Goal: Task Accomplishment & Management: Manage account settings

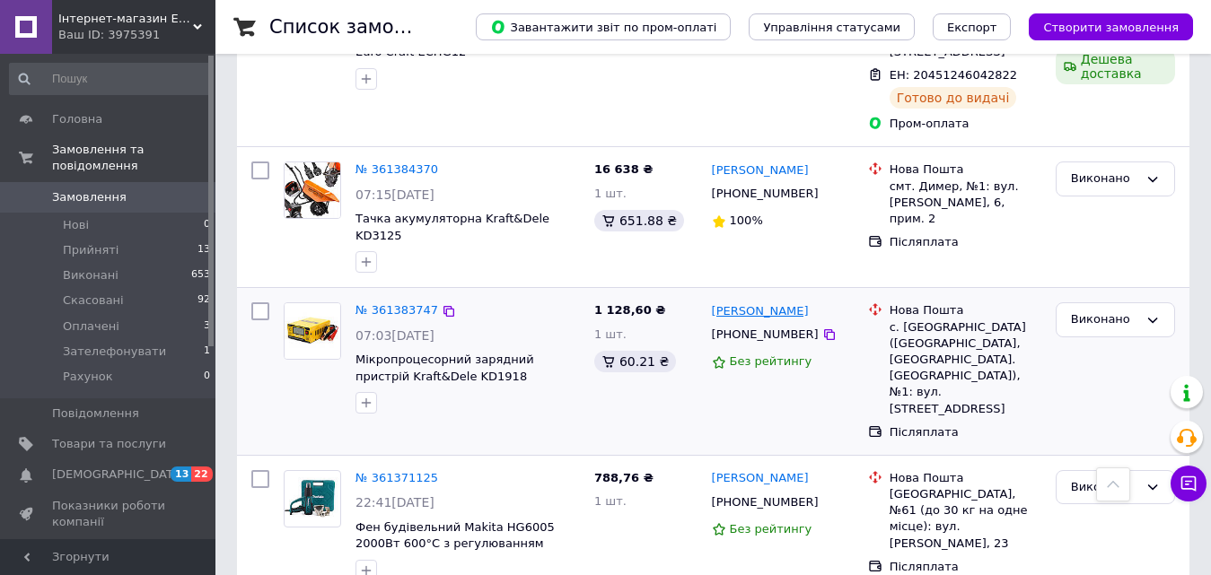
scroll to position [1616, 0]
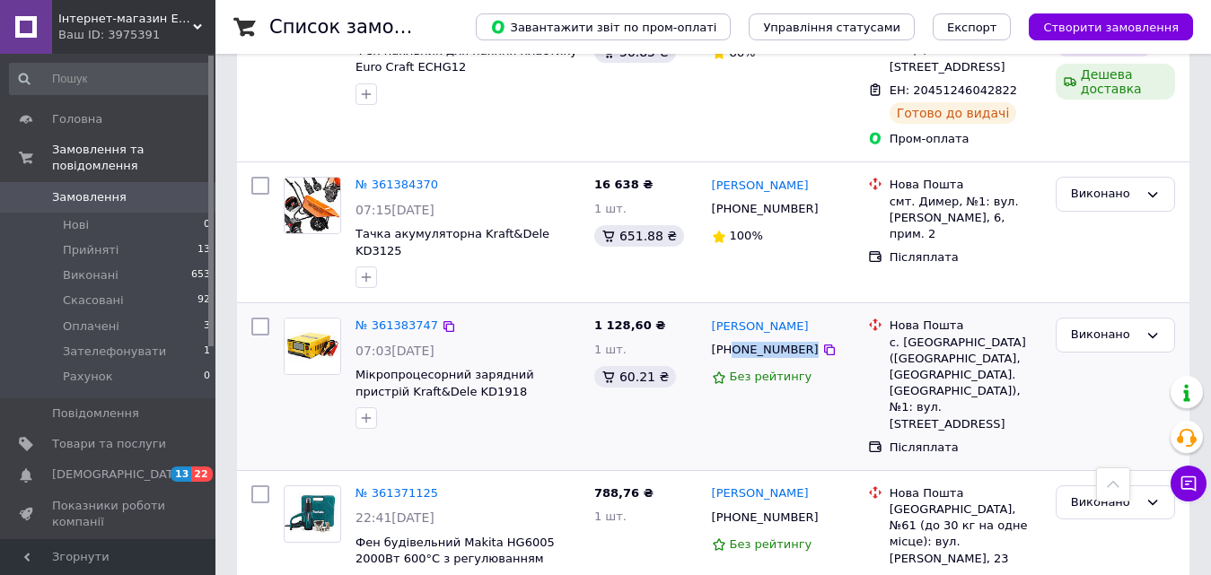
drag, startPoint x: 732, startPoint y: 266, endPoint x: 846, endPoint y: 278, distance: 113.8
click at [846, 340] on div "[PHONE_NUMBER]" at bounding box center [782, 350] width 145 height 20
copy div "0963381429"
click at [1123, 326] on div "Виконано" at bounding box center [1104, 335] width 67 height 19
click at [1108, 356] on li "Прийнято" at bounding box center [1115, 372] width 118 height 33
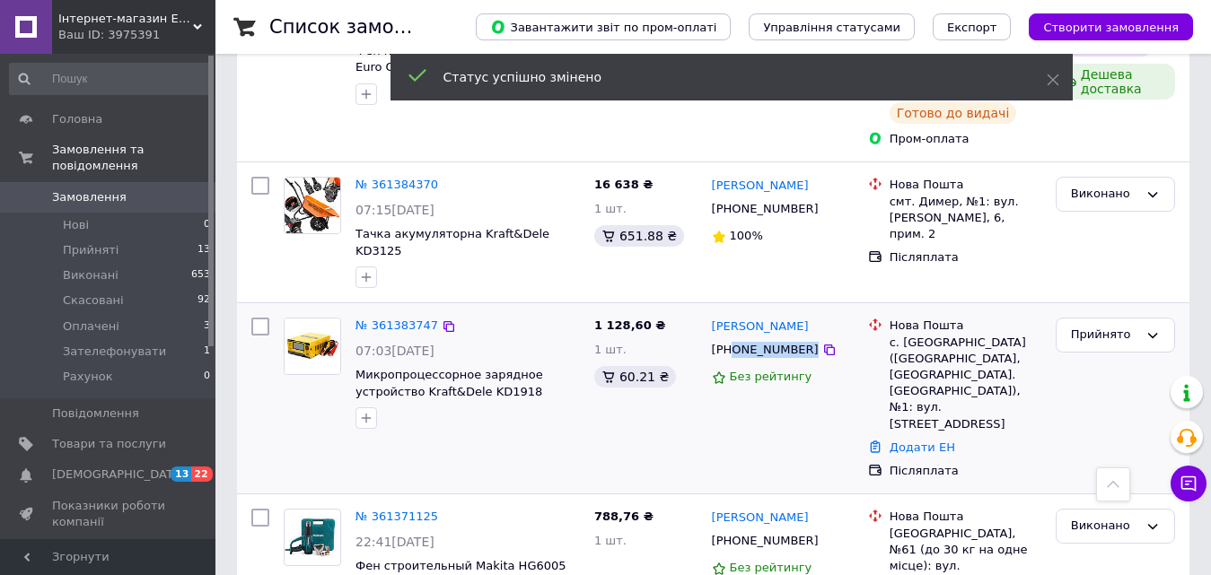
scroll to position [1705, 0]
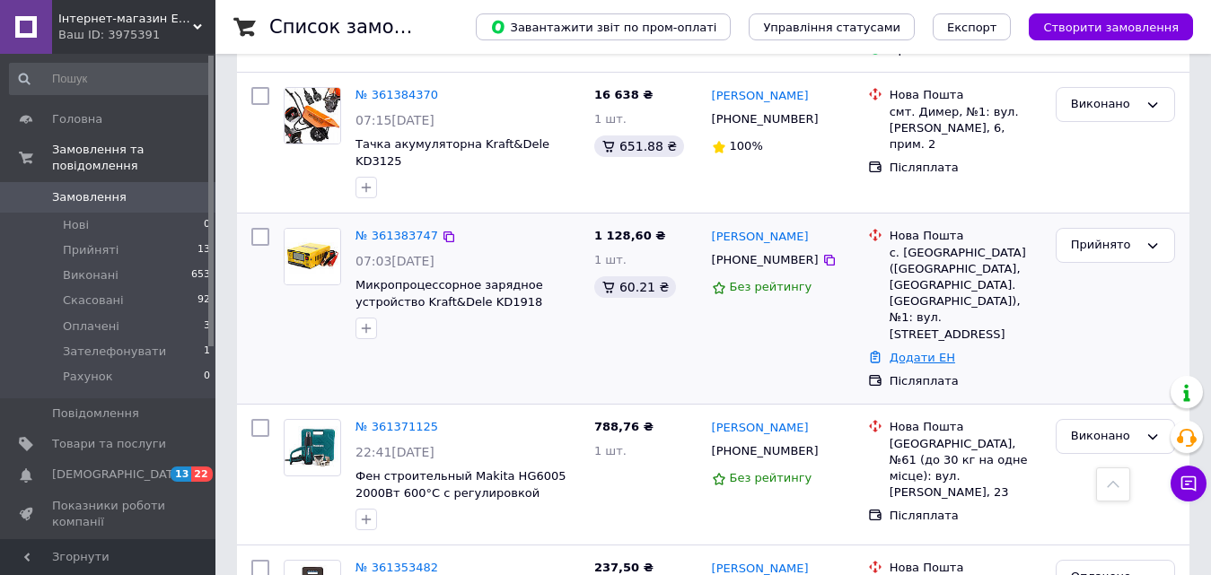
click at [918, 351] on link "Додати ЕН" at bounding box center [923, 357] width 66 height 13
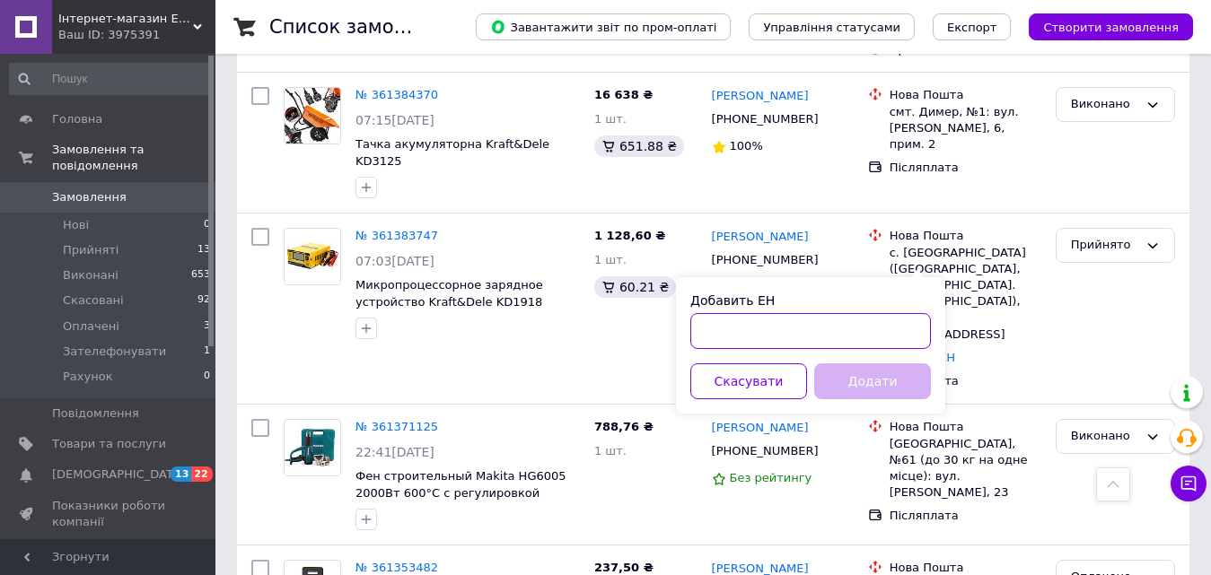
click at [864, 326] on input "Добавить ЕН" at bounding box center [810, 331] width 241 height 36
paste input "20451246141396"
type input "20451246141396"
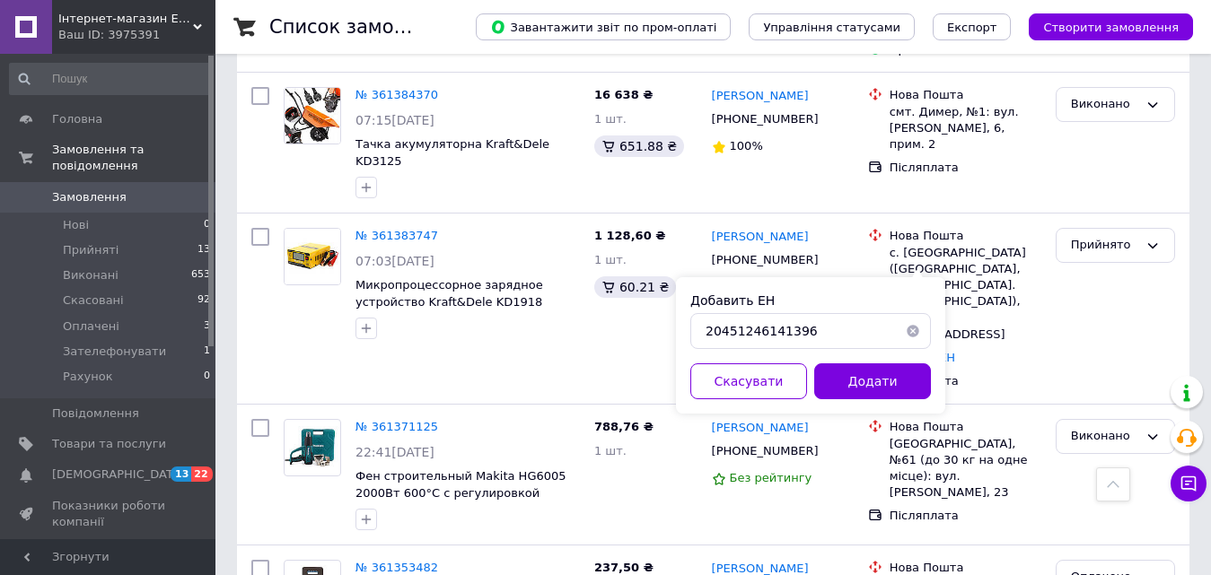
click at [860, 365] on button "Додати" at bounding box center [872, 382] width 117 height 36
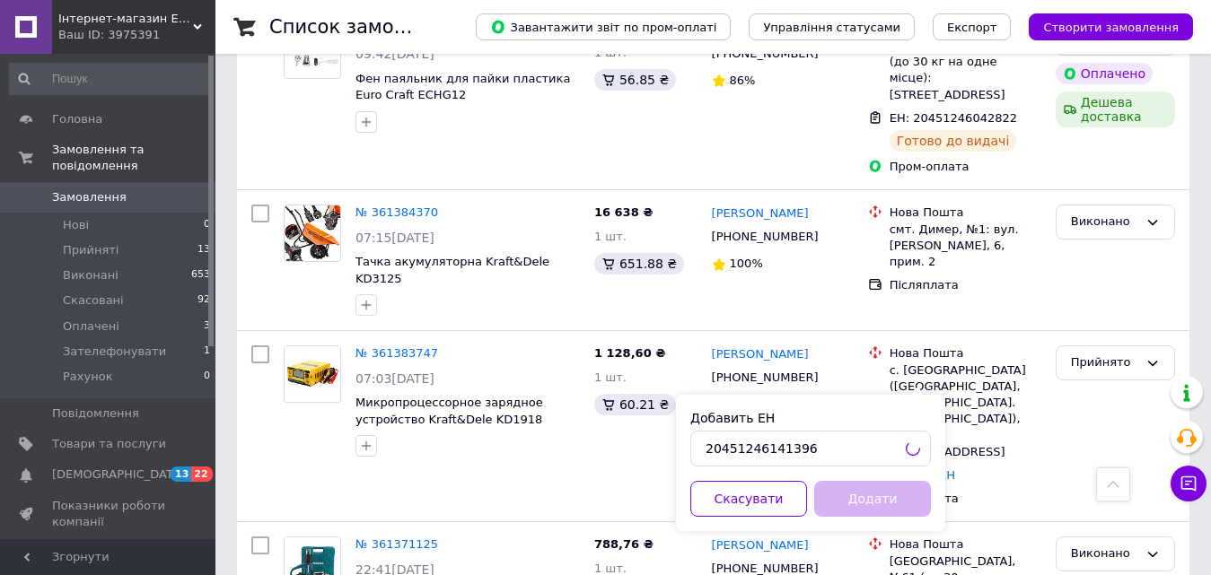
scroll to position [1526, 0]
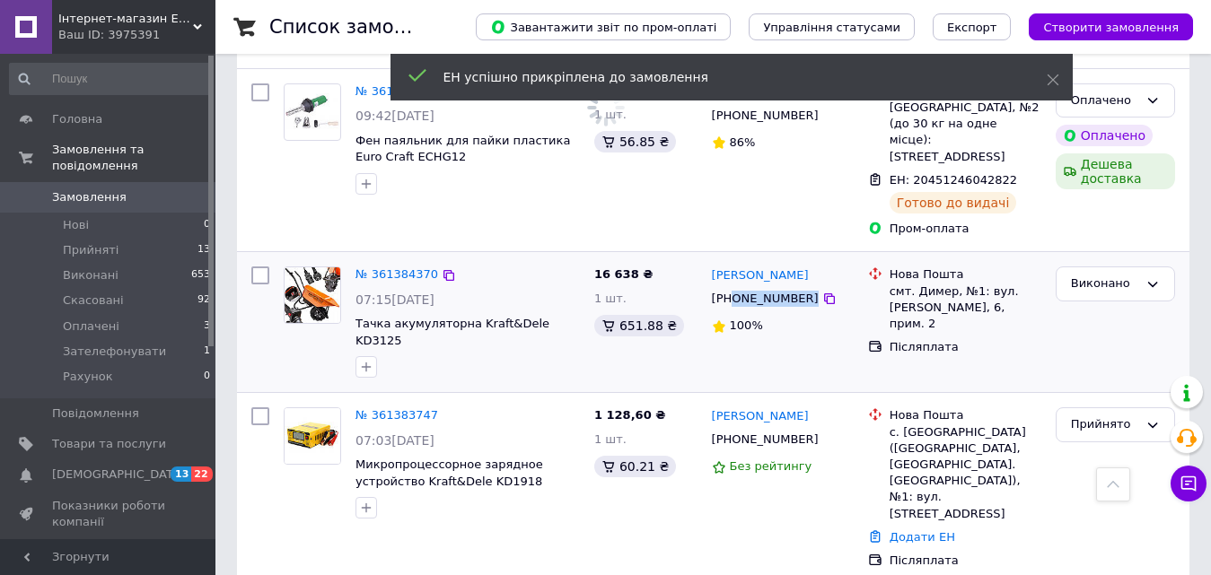
drag, startPoint x: 733, startPoint y: 237, endPoint x: 830, endPoint y: 241, distance: 97.0
click at [830, 289] on div "[PHONE_NUMBER]" at bounding box center [782, 299] width 145 height 20
copy div "0507833583"
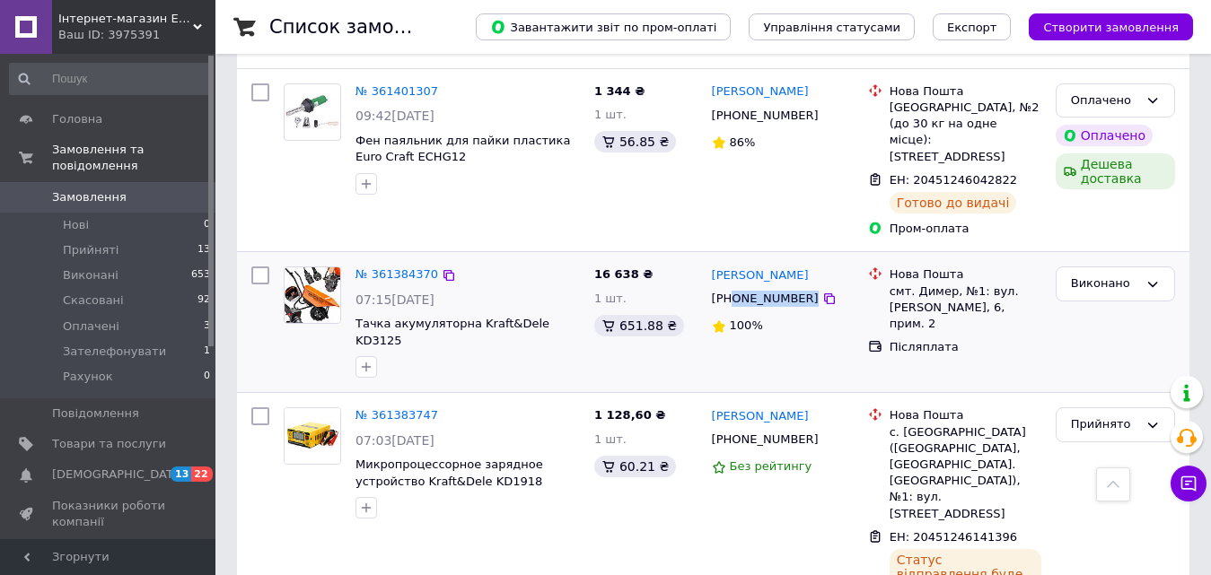
click at [723, 279] on div "[PERSON_NAME] [PHONE_NUMBER] 100%" at bounding box center [783, 322] width 156 height 126
click at [420, 267] on link "№ 361384370" at bounding box center [396, 273] width 83 height 13
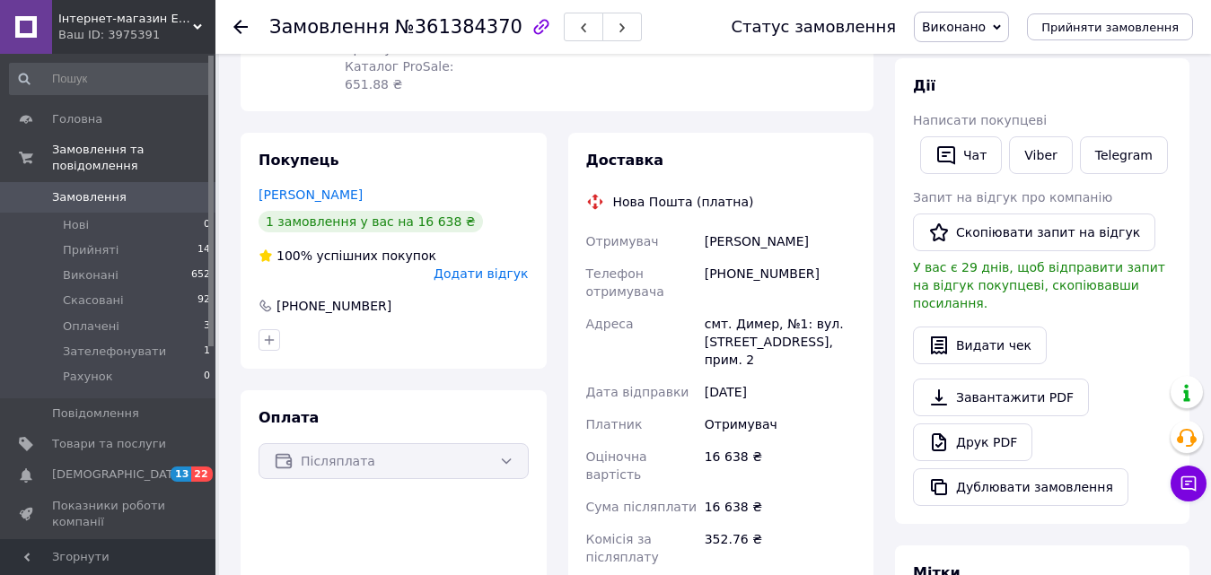
scroll to position [269, 0]
drag, startPoint x: 727, startPoint y: 255, endPoint x: 825, endPoint y: 255, distance: 97.8
click at [825, 257] on div "[PHONE_NUMBER]" at bounding box center [780, 282] width 158 height 50
copy div "0507833583"
click at [977, 32] on span "Виконано" at bounding box center [954, 27] width 64 height 14
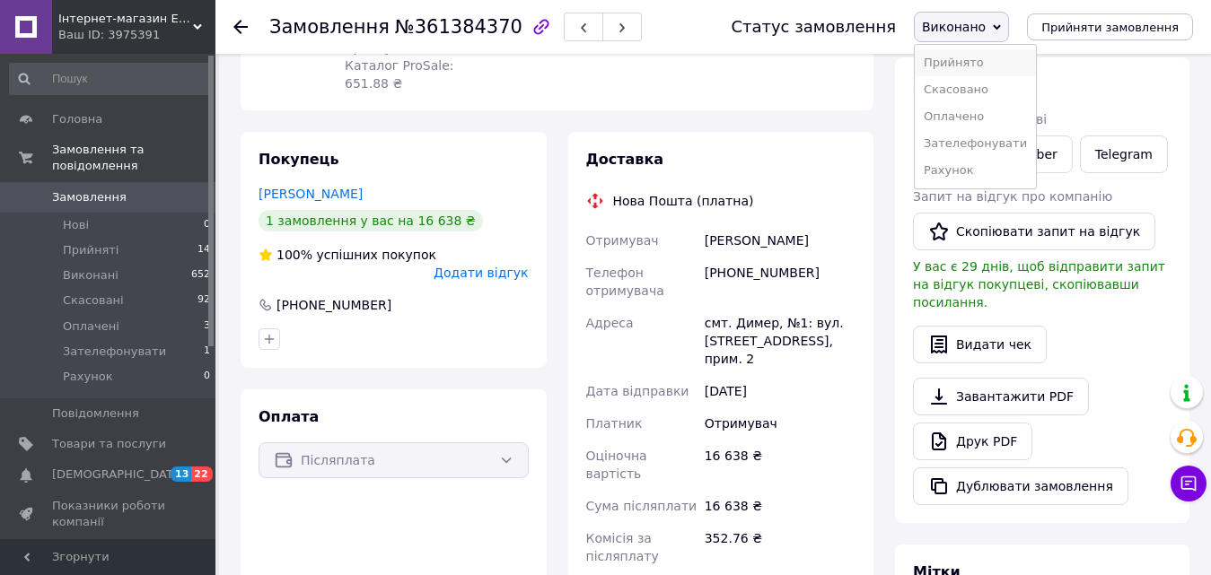
click at [972, 58] on li "Прийнято" at bounding box center [975, 62] width 121 height 27
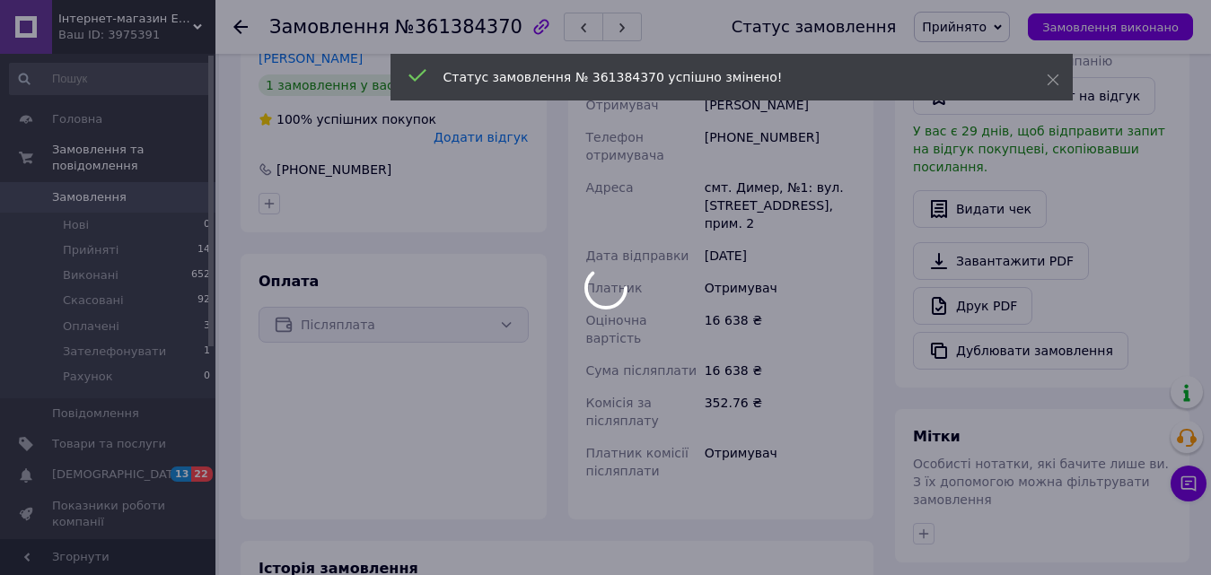
scroll to position [449, 0]
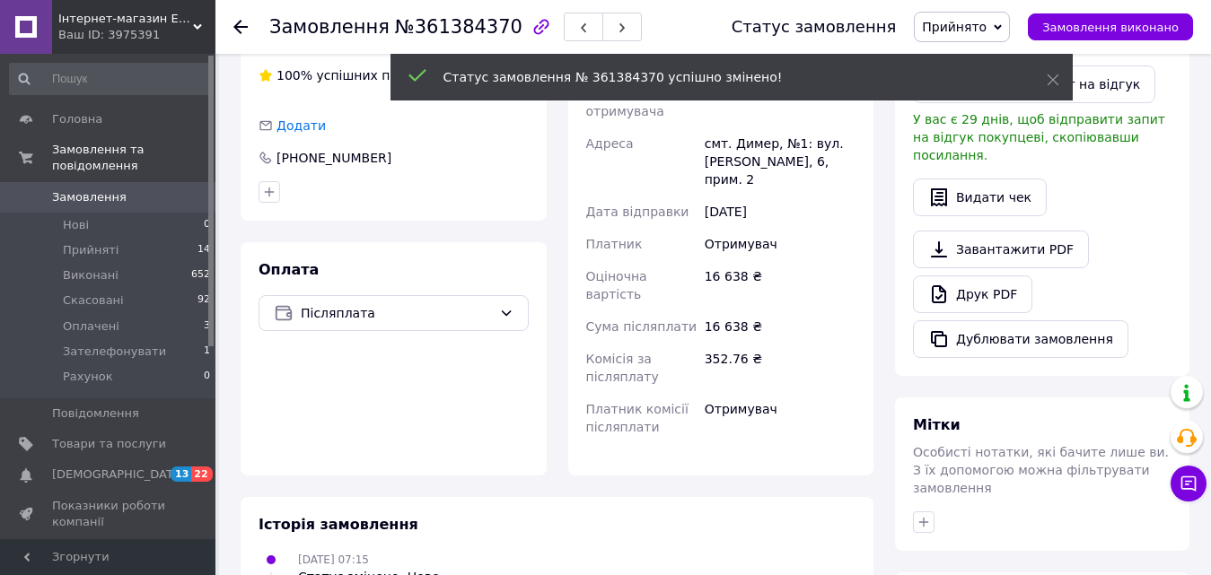
click at [681, 425] on div "Замовлення з додатку [DATE] 07:15 Товари в замовленні (1) Додати товар - 5% Тач…" at bounding box center [557, 219] width 654 height 1184
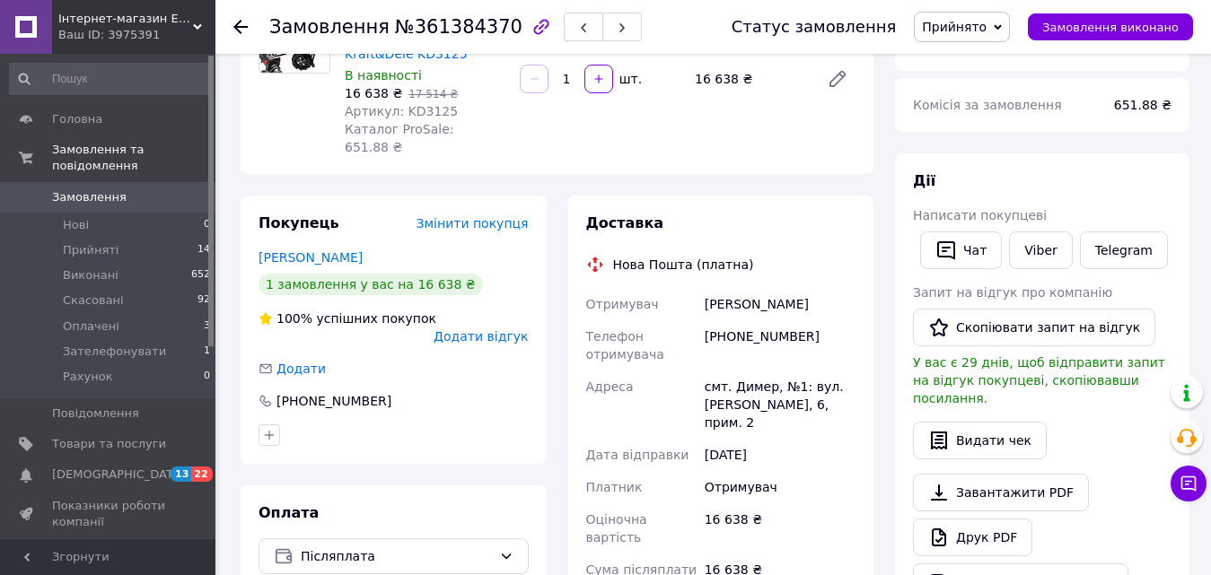
scroll to position [180, 0]
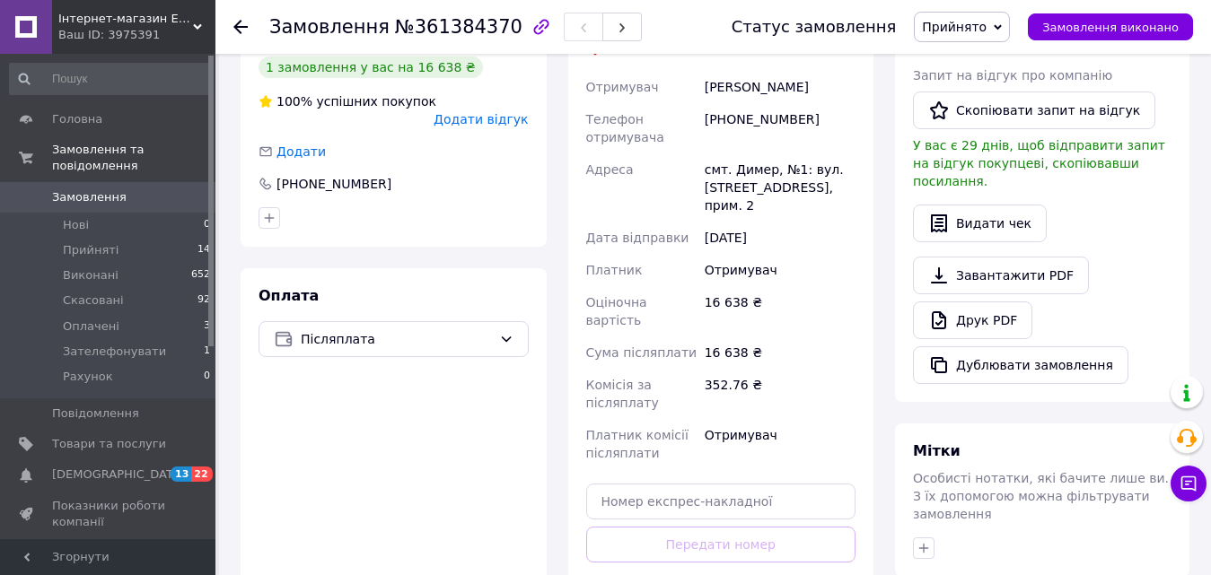
scroll to position [425, 0]
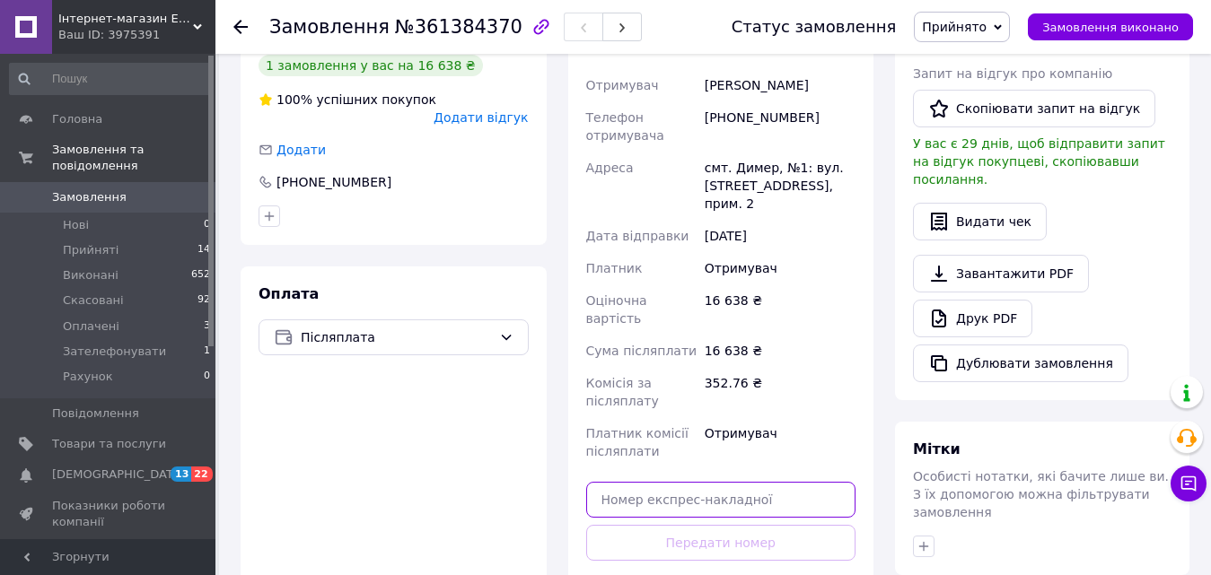
click at [616, 482] on input "text" at bounding box center [721, 500] width 270 height 36
paste input "20451246214666"
type input "20451246214666"
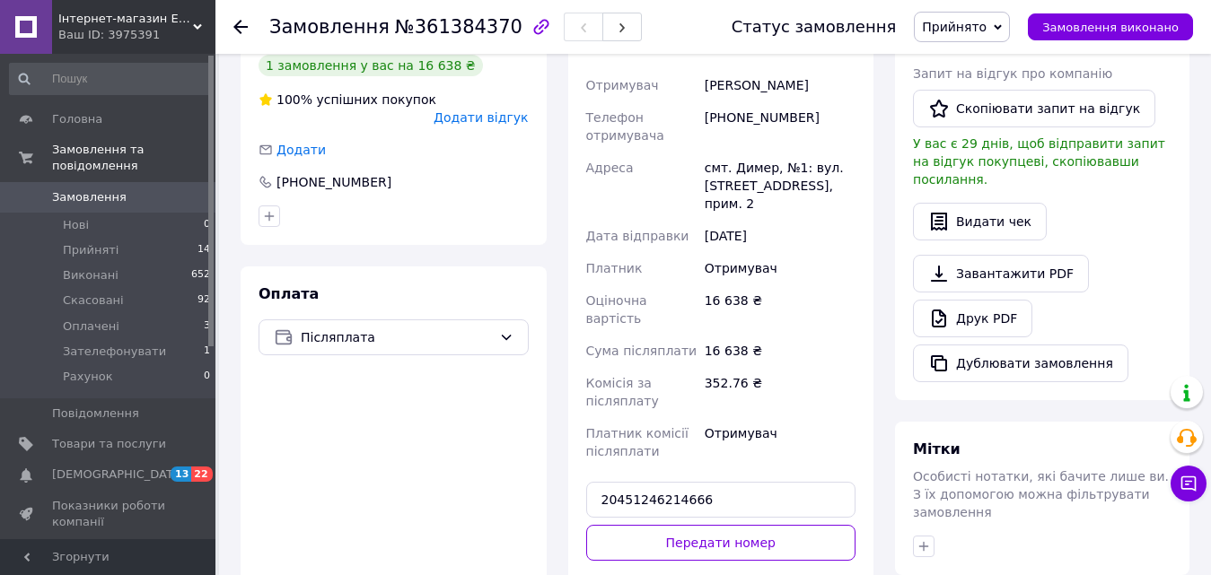
click at [644, 525] on button "Передати номер" at bounding box center [721, 543] width 270 height 36
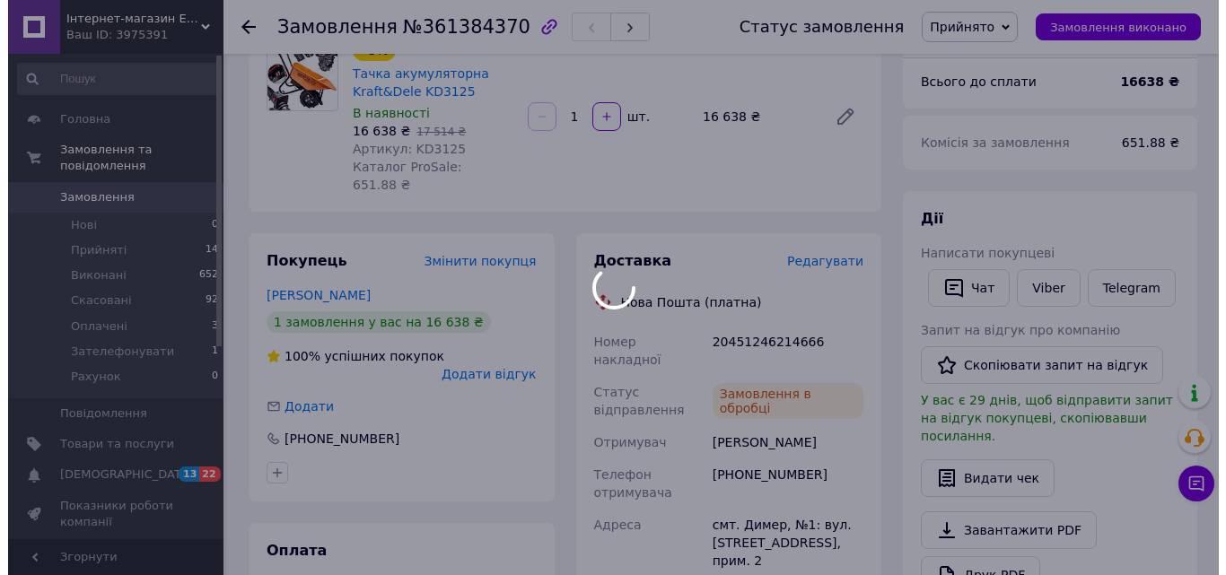
scroll to position [0, 0]
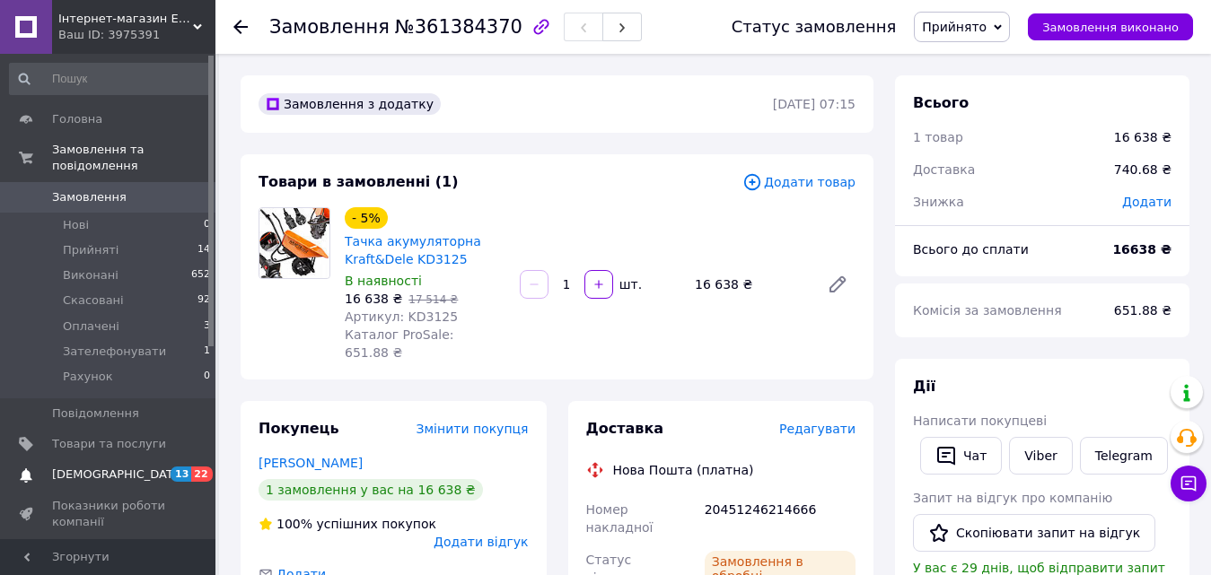
click at [144, 460] on link "Сповіщення 13 22" at bounding box center [110, 475] width 221 height 31
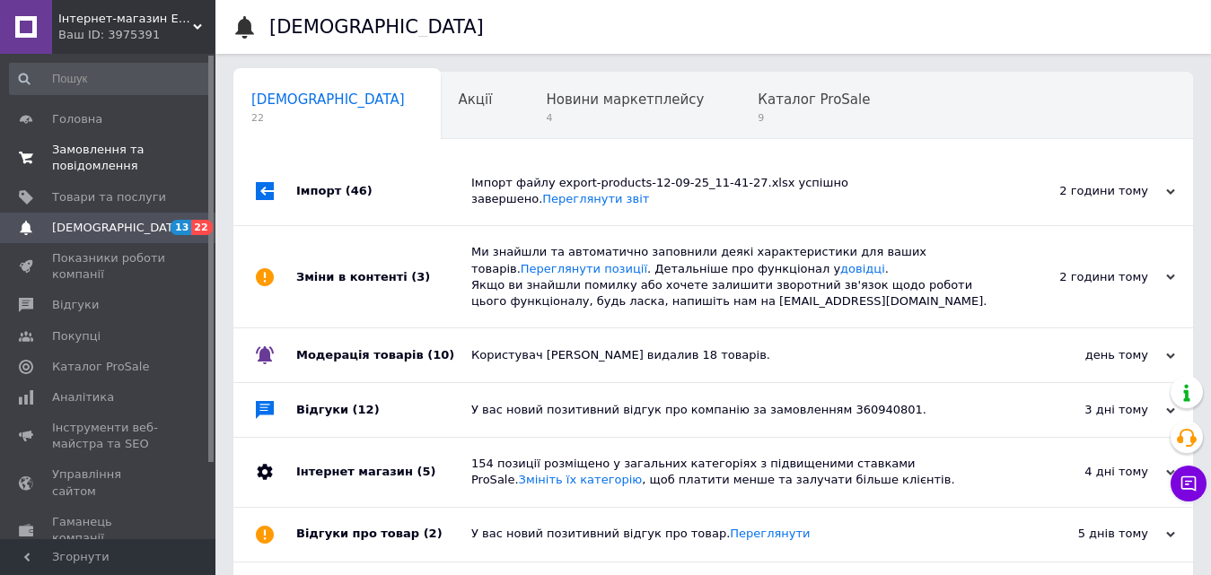
click at [125, 153] on span "Замовлення та повідомлення" at bounding box center [109, 158] width 114 height 32
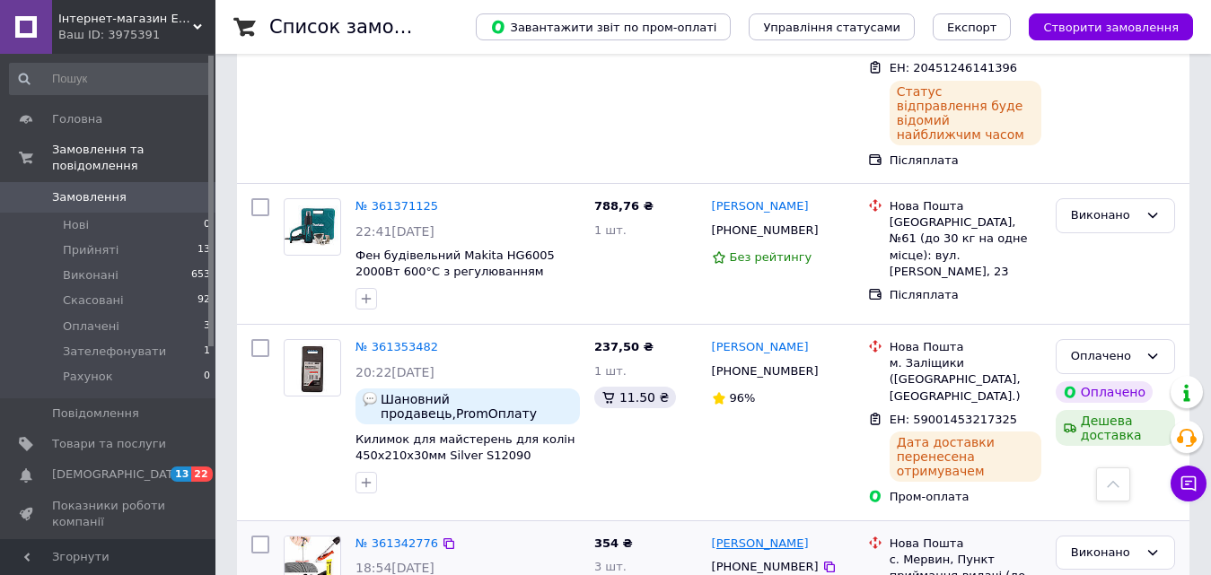
scroll to position [2334, 0]
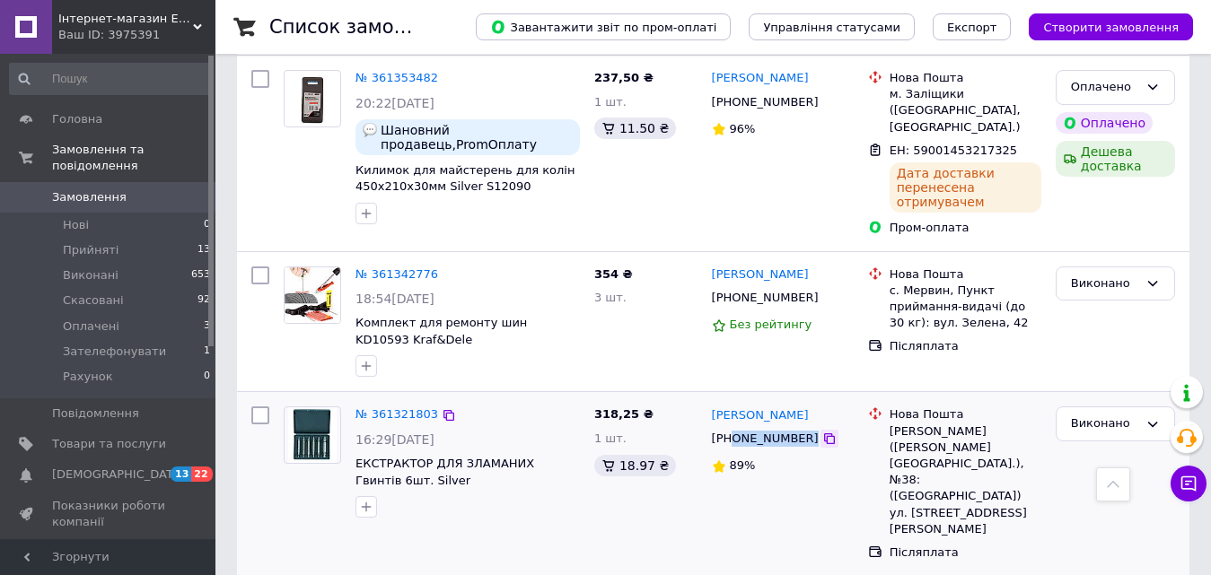
drag, startPoint x: 734, startPoint y: 306, endPoint x: 799, endPoint y: 302, distance: 64.7
click at [799, 429] on div "[PHONE_NUMBER]" at bounding box center [782, 439] width 145 height 20
copy div "0672887408"
click at [1121, 407] on div "Виконано" at bounding box center [1115, 424] width 119 height 35
click at [1105, 445] on li "Прийнято" at bounding box center [1115, 461] width 118 height 33
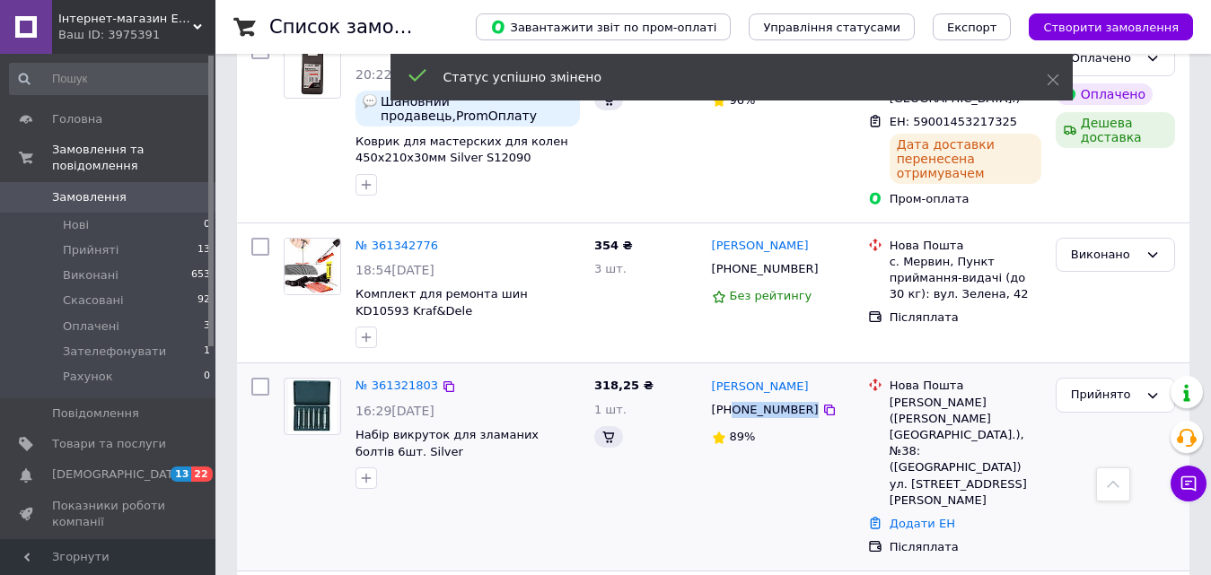
scroll to position [2319, 0]
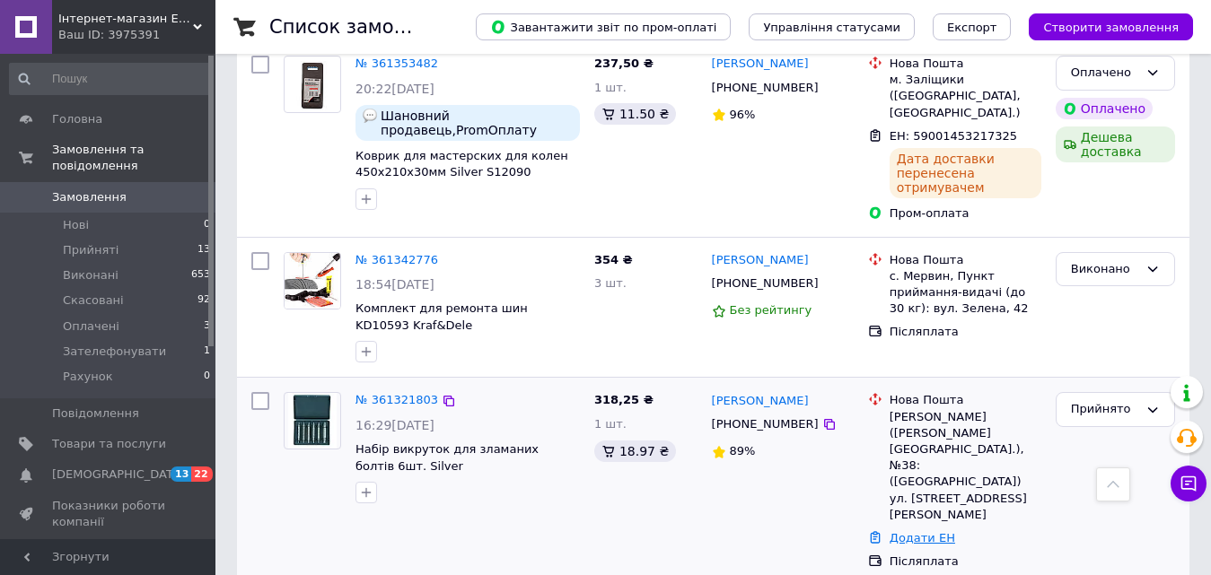
click at [920, 531] on link "Додати ЕН" at bounding box center [923, 537] width 66 height 13
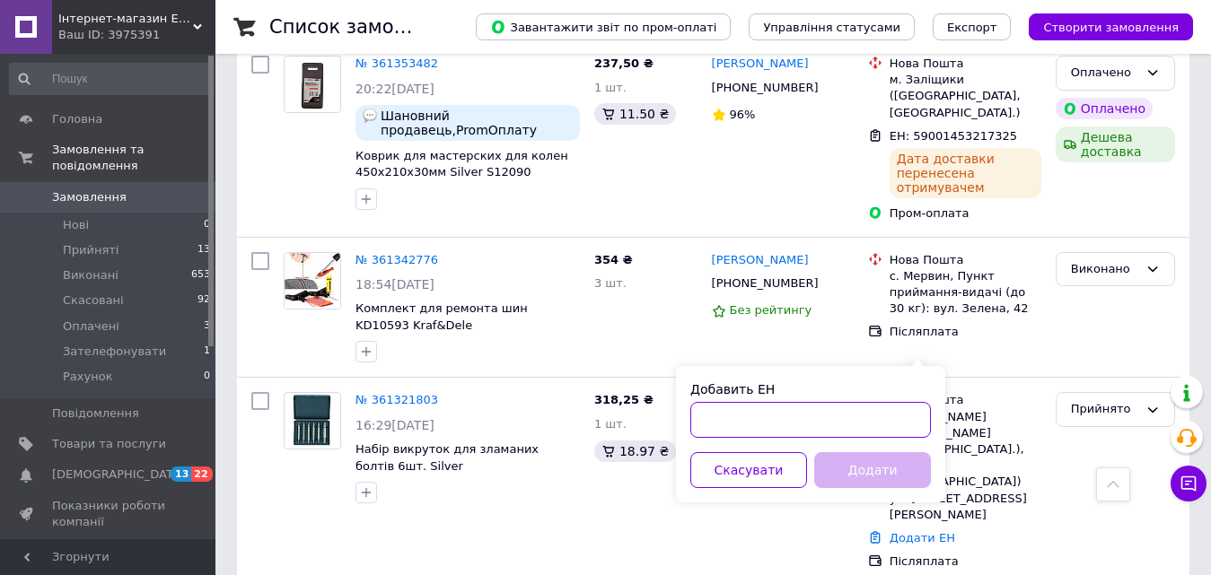
click at [821, 414] on input "Добавить ЕН" at bounding box center [810, 420] width 241 height 36
paste input "20451246223345"
type input "20451246223345"
click at [832, 455] on button "Додати" at bounding box center [872, 470] width 117 height 36
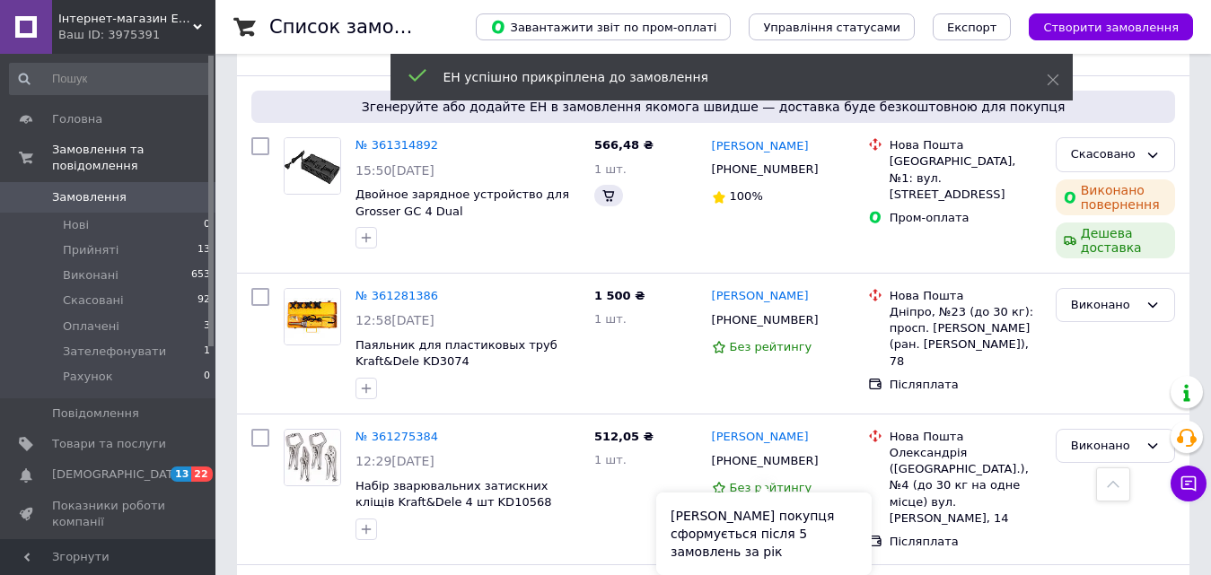
scroll to position [2935, 0]
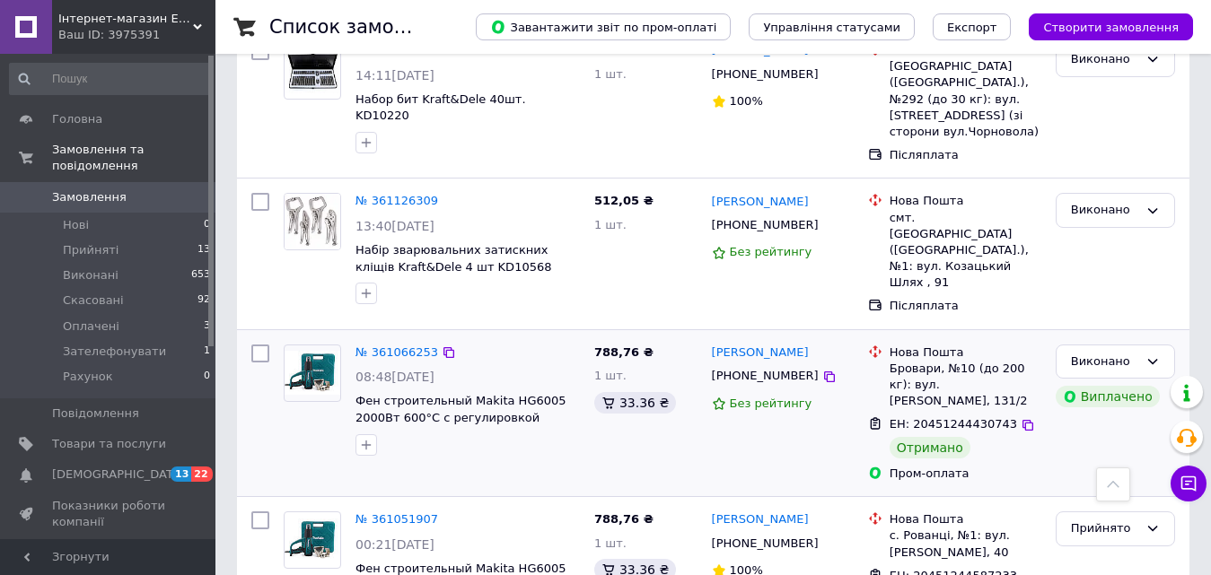
scroll to position [1436, 0]
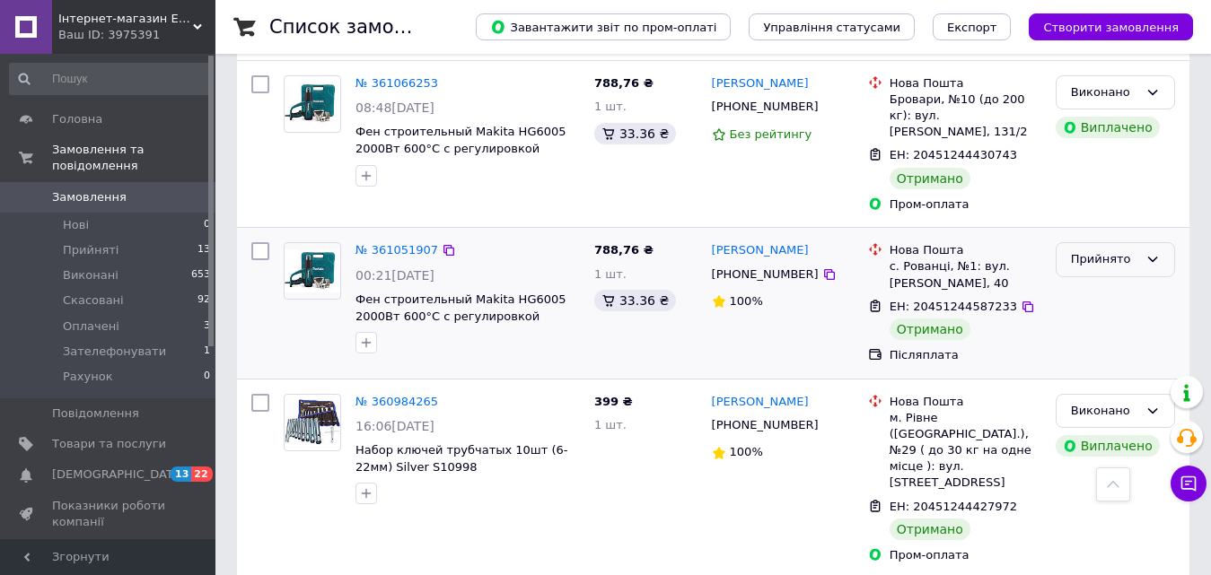
drag, startPoint x: 1095, startPoint y: 153, endPoint x: 1098, endPoint y: 170, distance: 17.3
click at [1096, 250] on div "Прийнято" at bounding box center [1104, 259] width 67 height 19
click at [1100, 281] on li "Виконано" at bounding box center [1115, 297] width 118 height 33
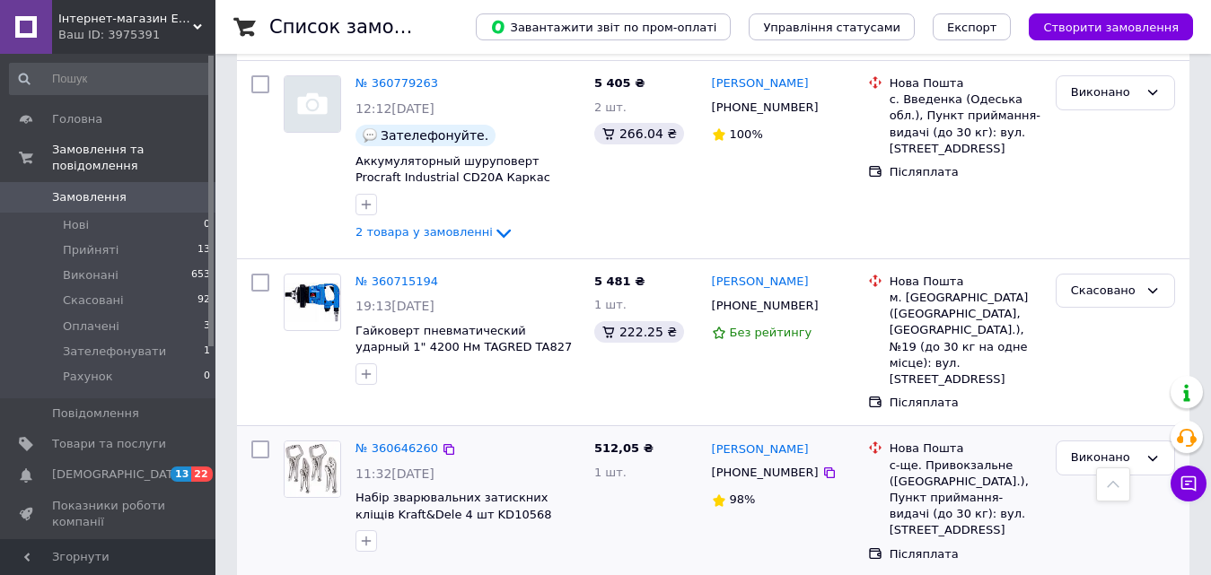
scroll to position [2795, 0]
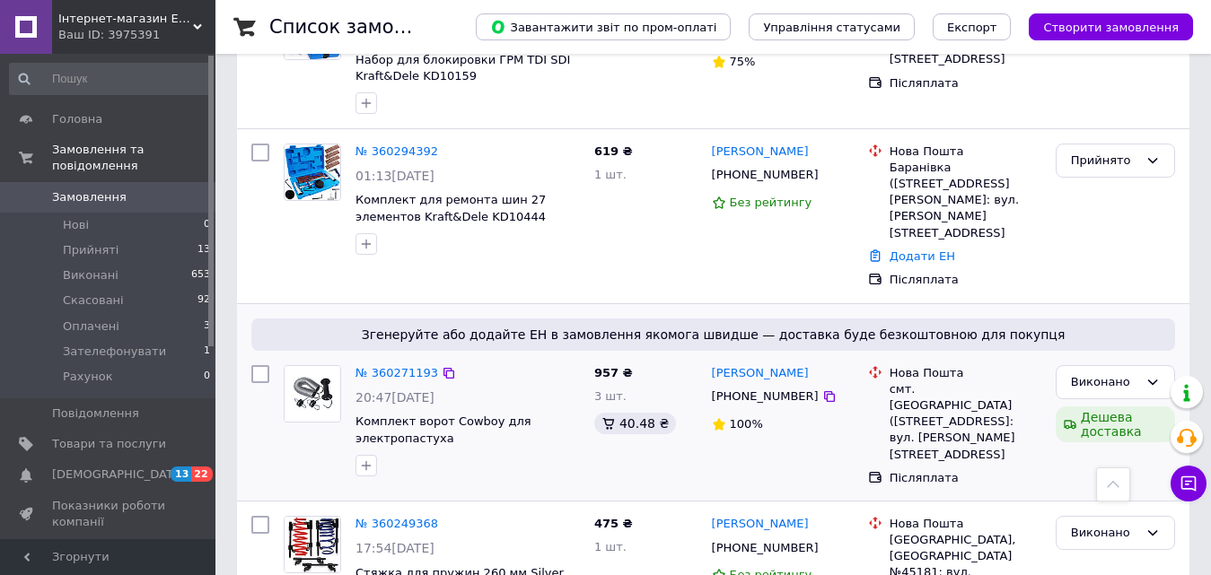
scroll to position [1975, 0]
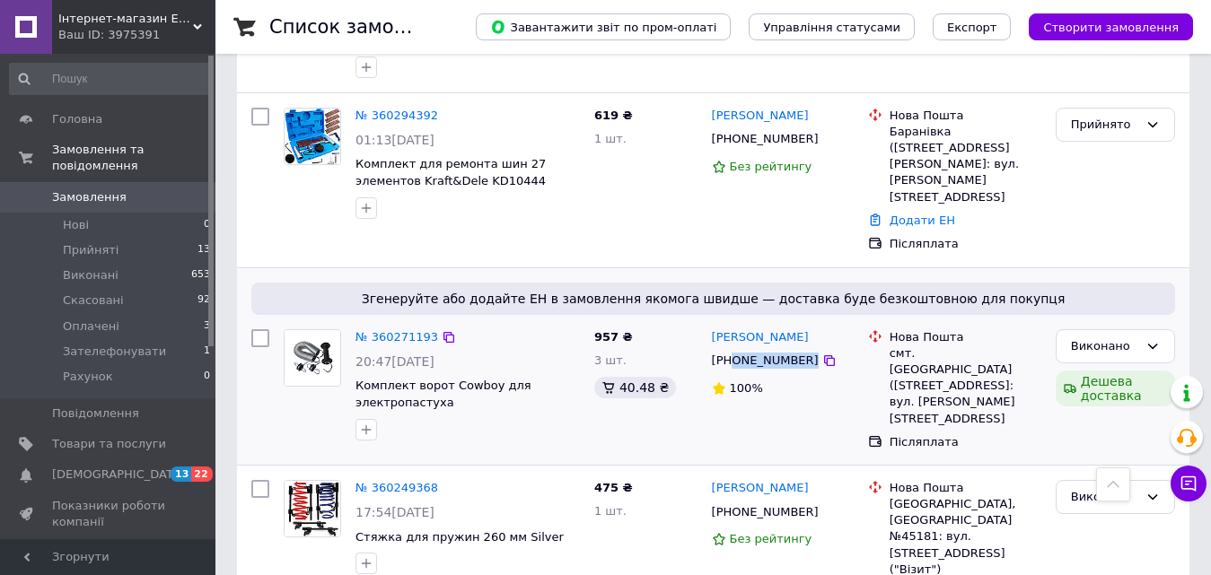
drag, startPoint x: 732, startPoint y: 270, endPoint x: 818, endPoint y: 267, distance: 85.3
click at [818, 351] on div "+380970895341" at bounding box center [782, 361] width 145 height 20
copy div "0970895341"
click at [1091, 338] on div "Виконано" at bounding box center [1104, 347] width 67 height 19
click at [1094, 367] on li "Прийнято" at bounding box center [1115, 383] width 118 height 33
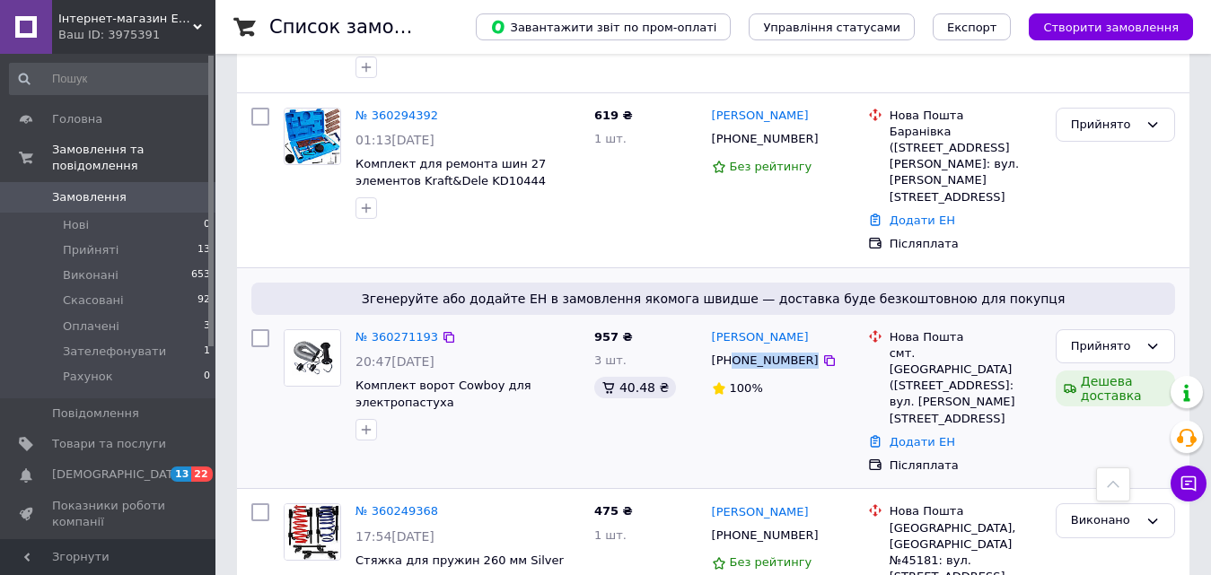
click at [920, 435] on link "Додати ЕН" at bounding box center [923, 441] width 66 height 13
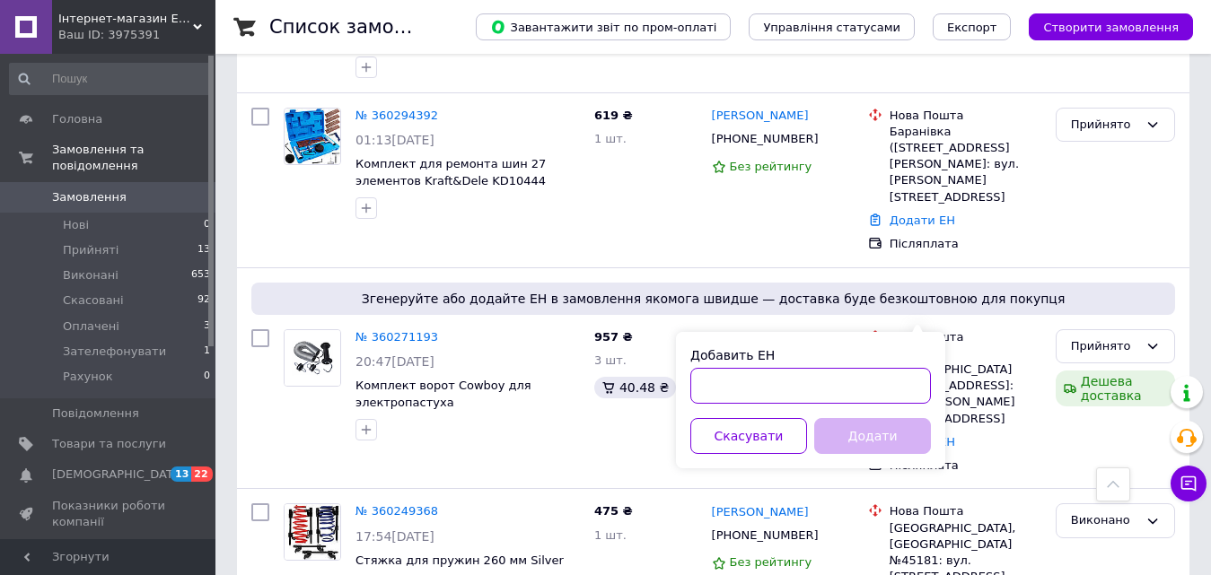
click at [798, 395] on input "Добавить ЕН" at bounding box center [810, 386] width 241 height 36
paste input "20451241207043"
type input "20451241207043"
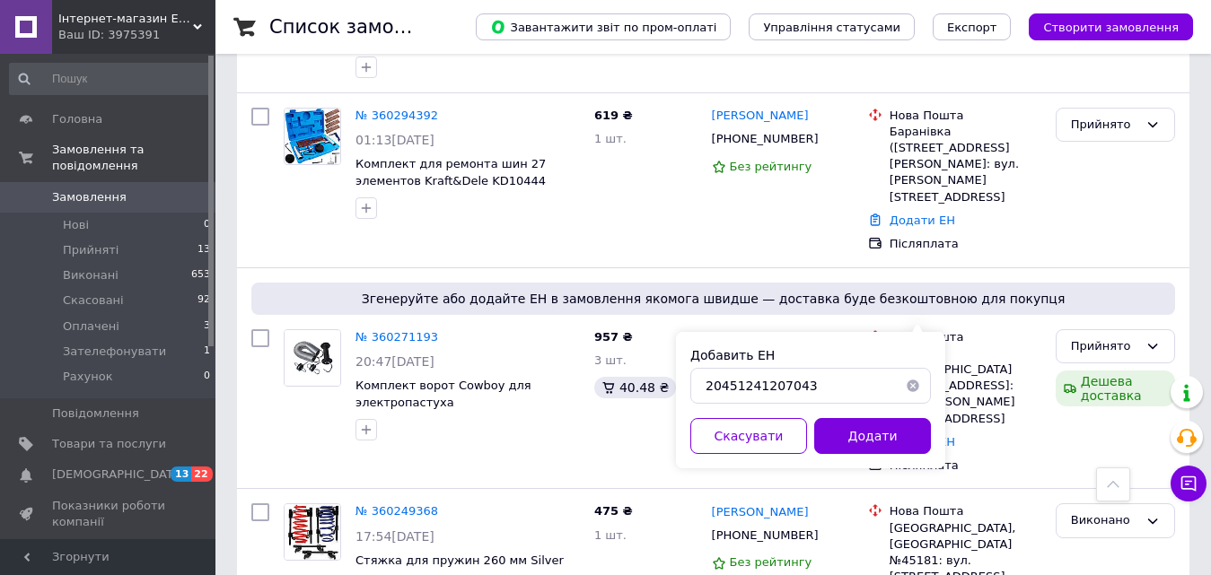
click at [848, 425] on button "Додати" at bounding box center [872, 436] width 117 height 36
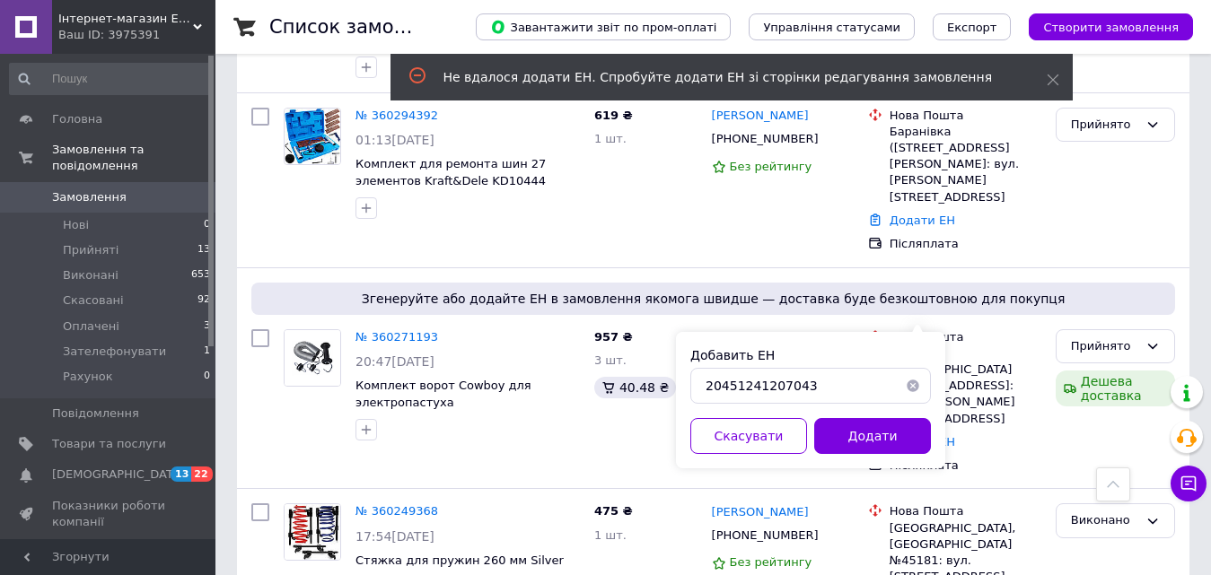
click at [916, 383] on button "button" at bounding box center [913, 386] width 36 height 36
click at [1099, 338] on div "Прийнято" at bounding box center [1104, 347] width 67 height 19
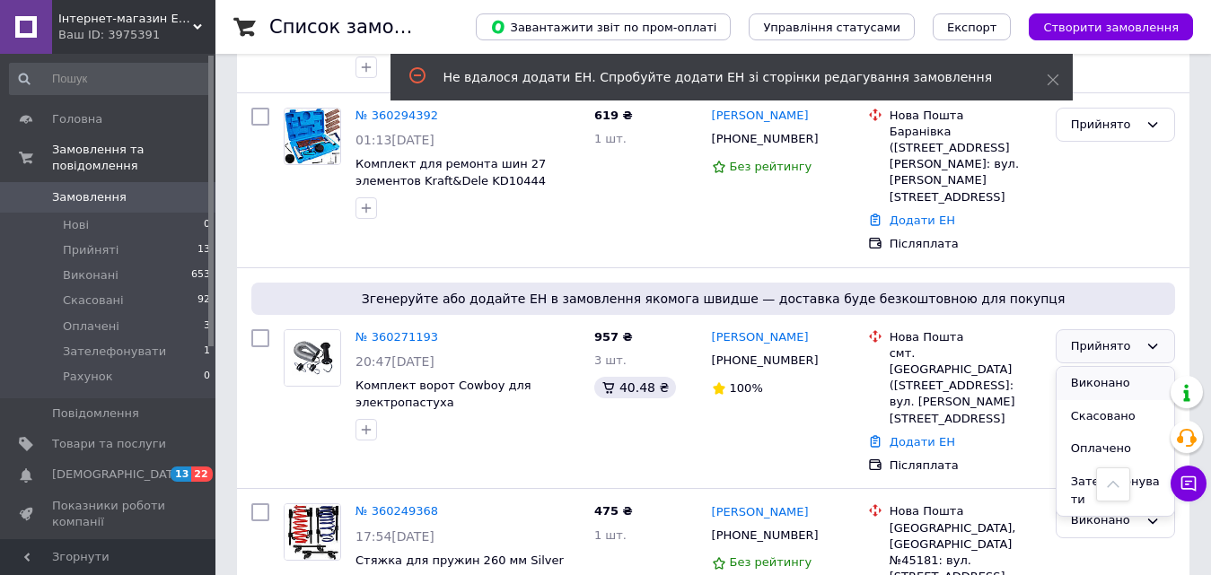
click at [1098, 367] on li "Виконано" at bounding box center [1115, 383] width 118 height 33
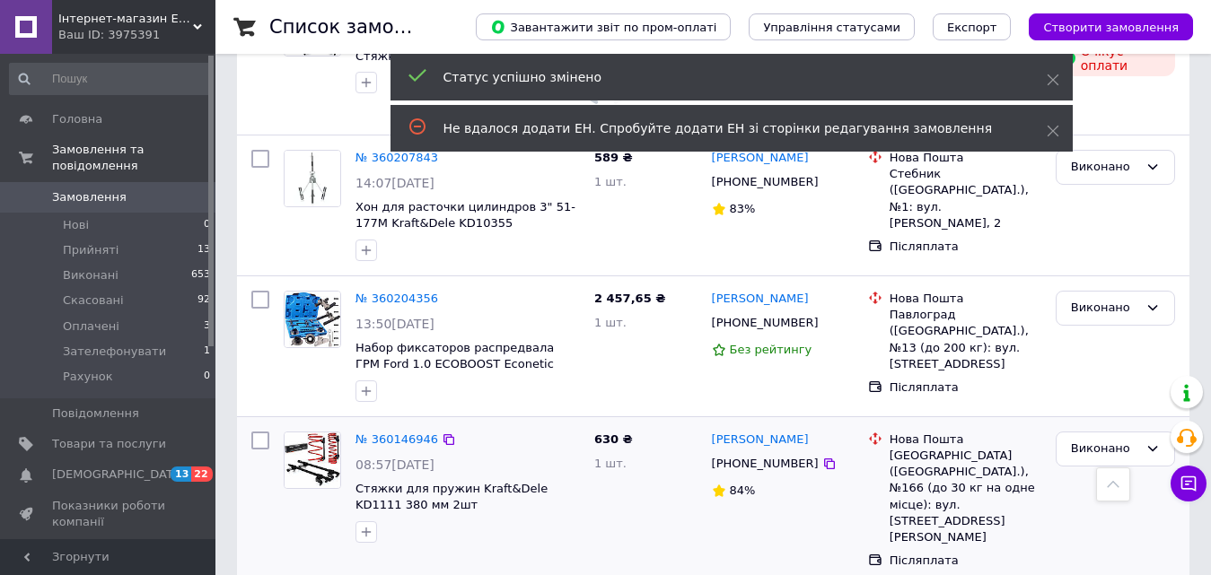
scroll to position [2692, 0]
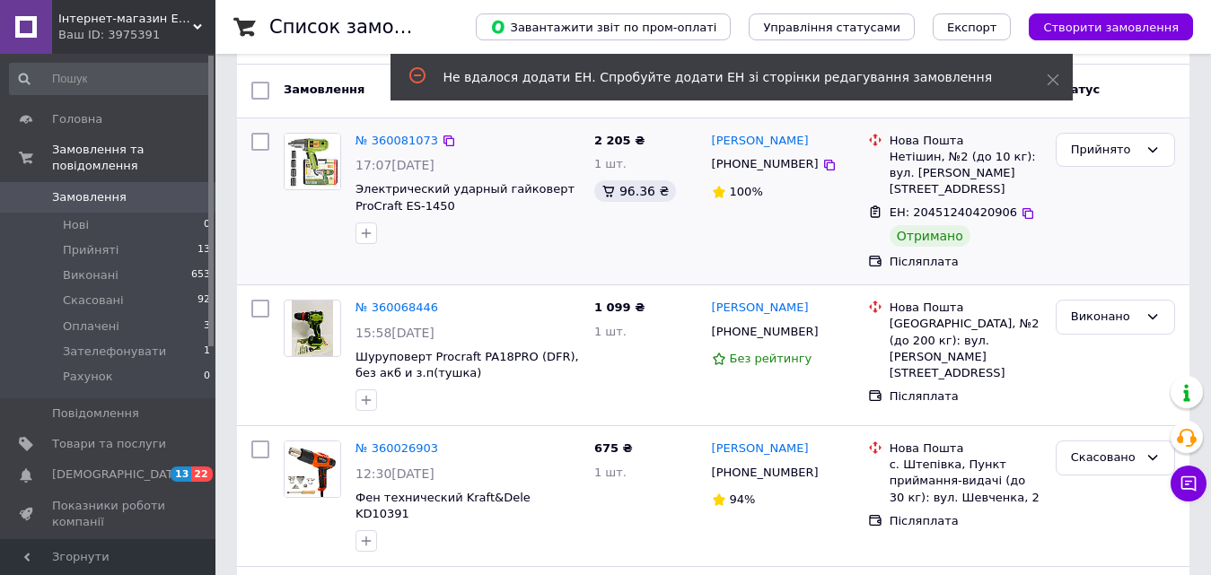
scroll to position [180, 0]
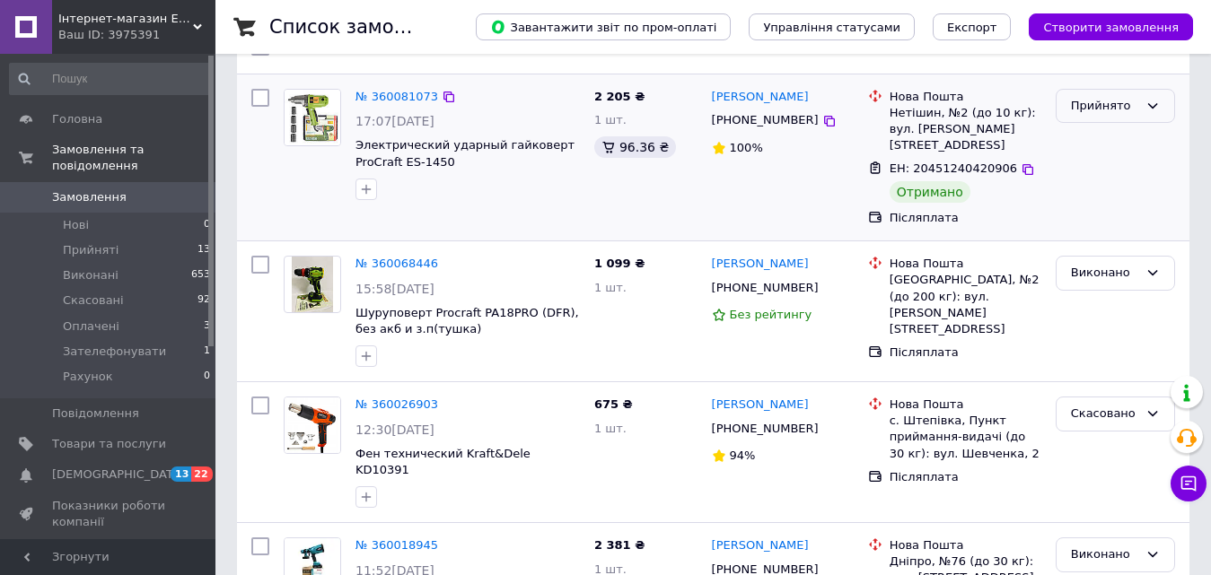
click at [1117, 116] on div "Прийнято" at bounding box center [1115, 106] width 119 height 35
click at [1115, 143] on li "Виконано" at bounding box center [1115, 143] width 118 height 33
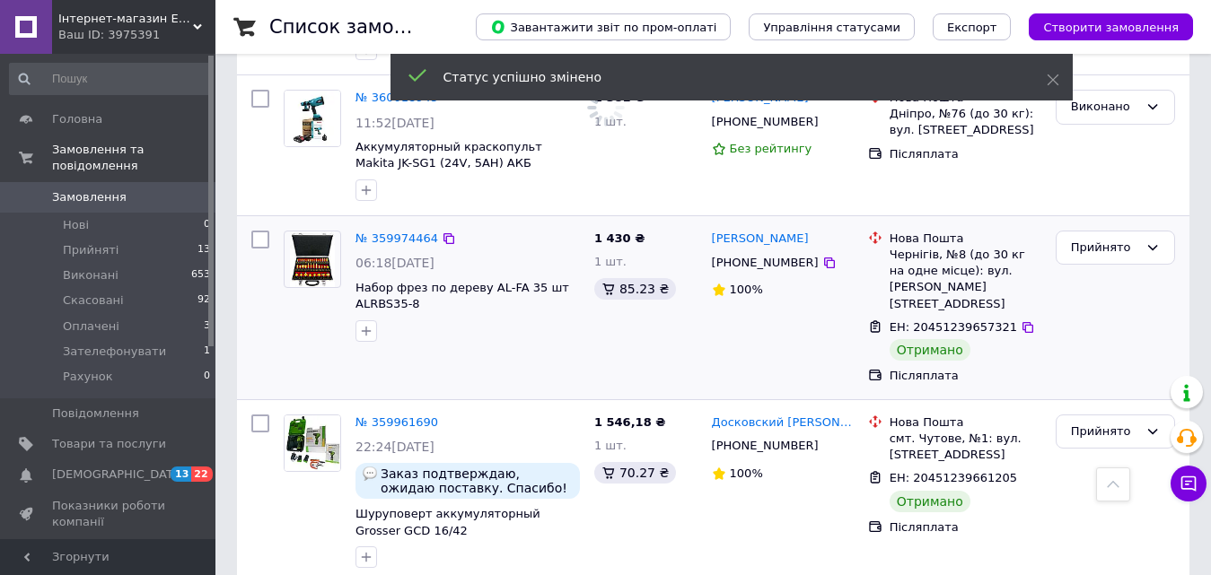
scroll to position [628, 0]
click at [1112, 238] on div "Прийнято" at bounding box center [1104, 247] width 67 height 19
click at [1105, 267] on li "Виконано" at bounding box center [1115, 283] width 118 height 33
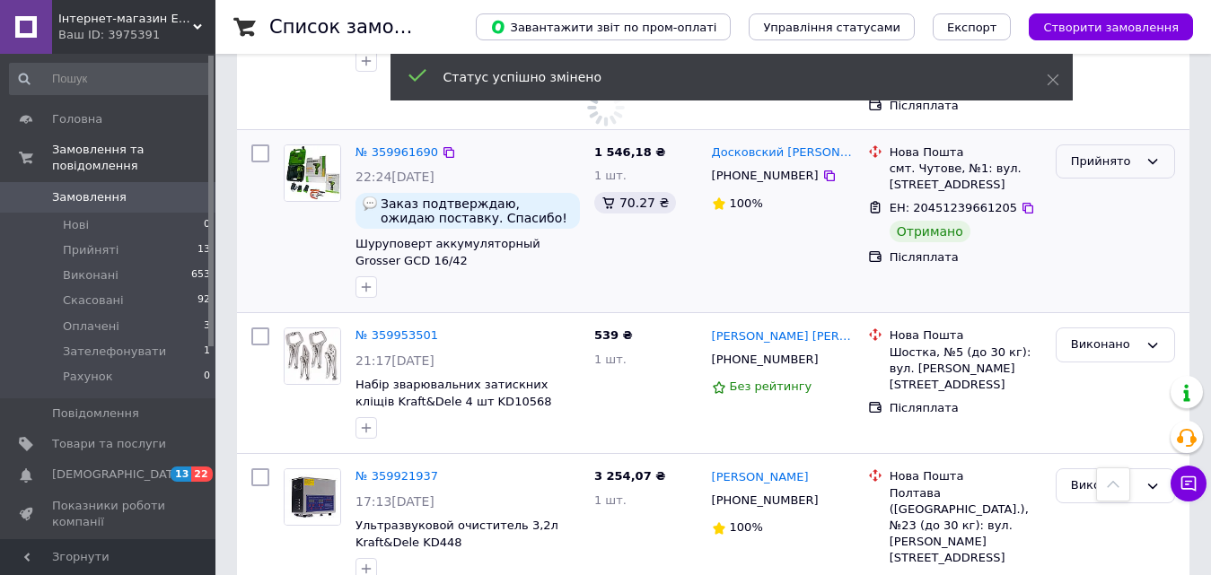
scroll to position [808, 0]
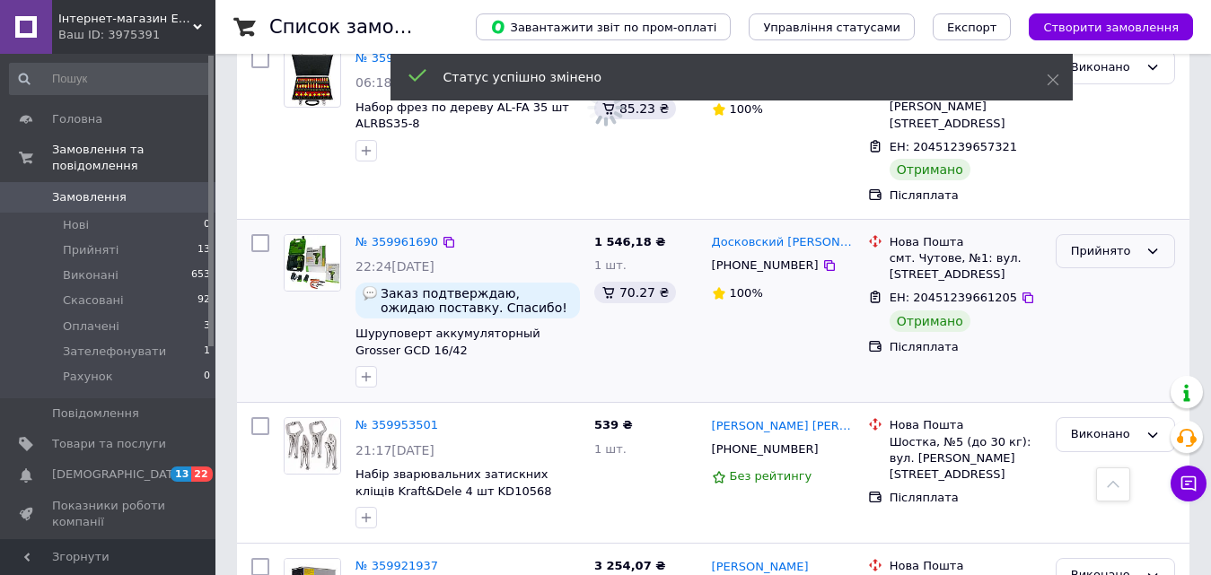
click at [1093, 234] on div "Прийнято" at bounding box center [1115, 251] width 119 height 35
click at [1095, 272] on li "Виконано" at bounding box center [1115, 288] width 118 height 33
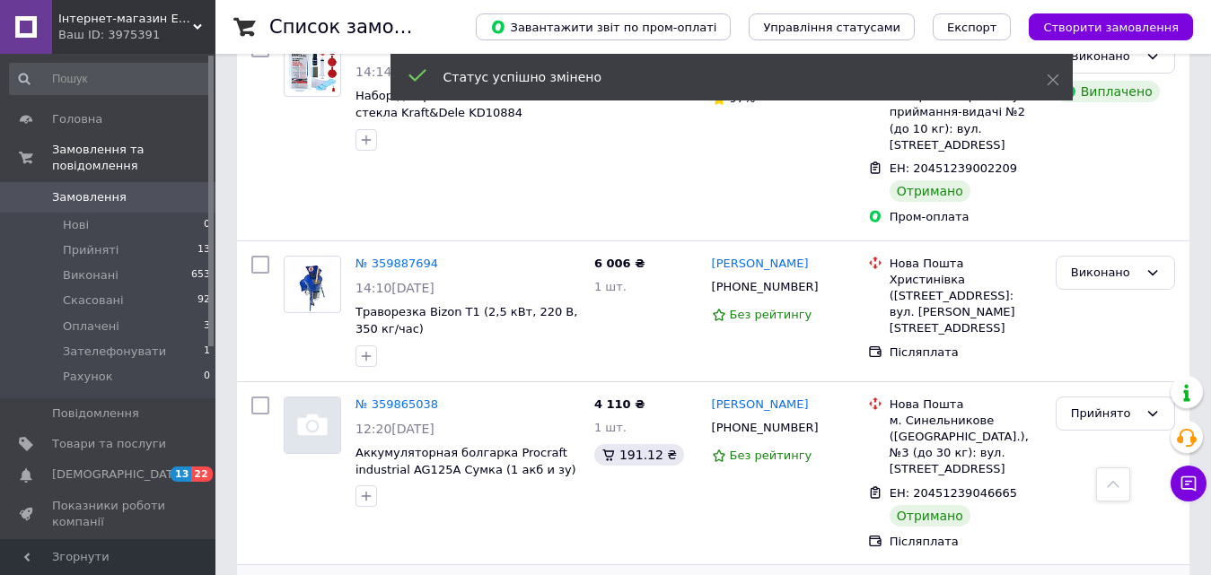
scroll to position [1795, 0]
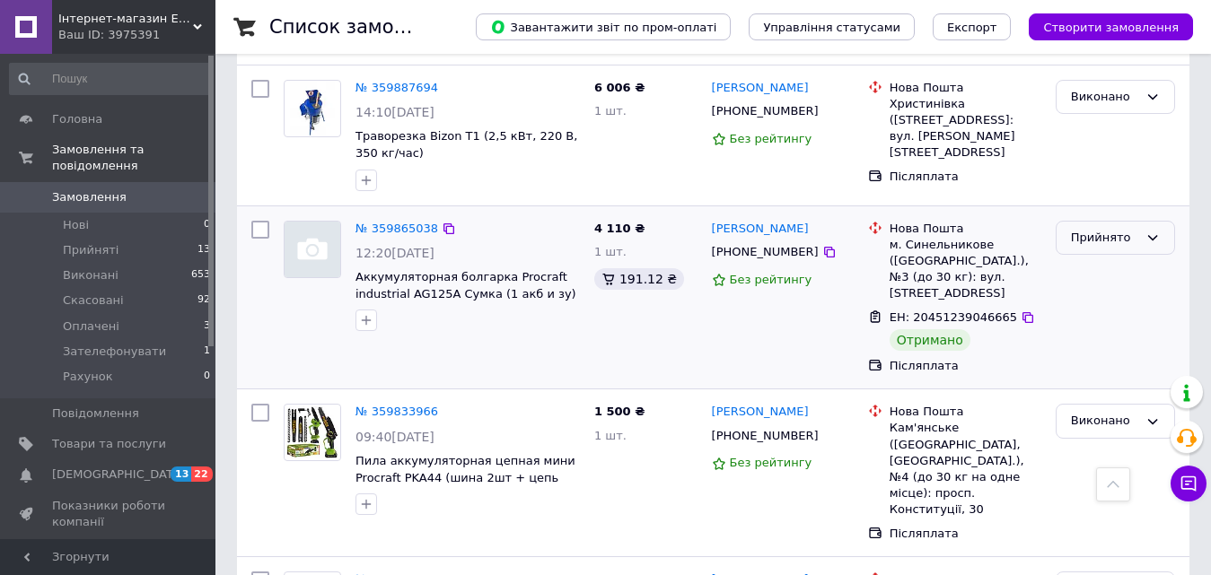
click at [1099, 229] on div "Прийнято" at bounding box center [1104, 238] width 67 height 19
click at [1099, 259] on li "Виконано" at bounding box center [1115, 275] width 118 height 33
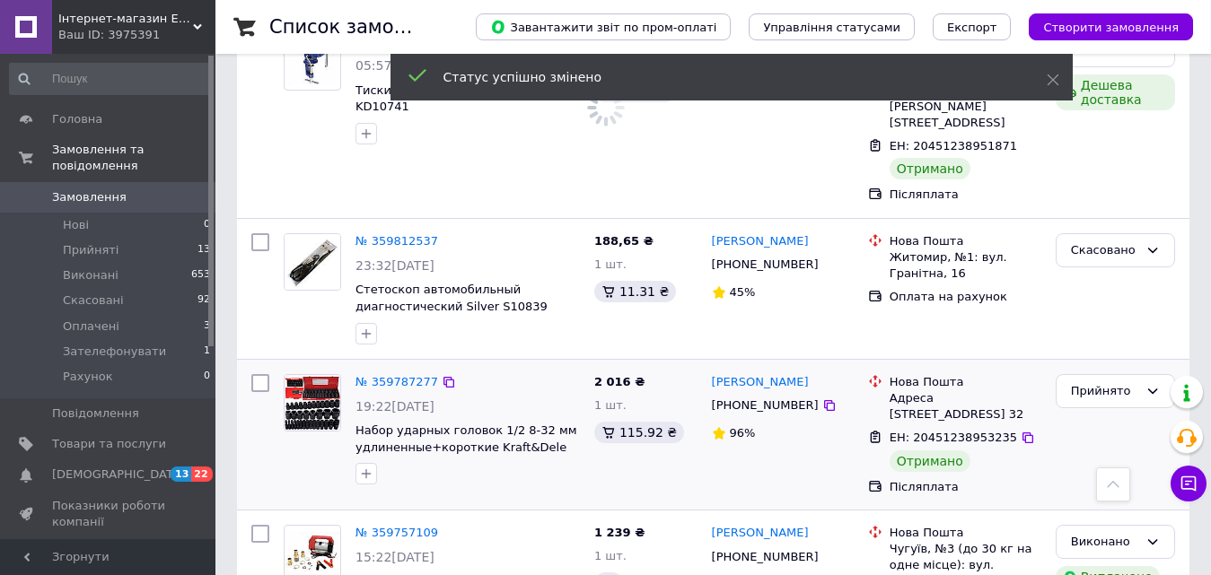
scroll to position [2424, 0]
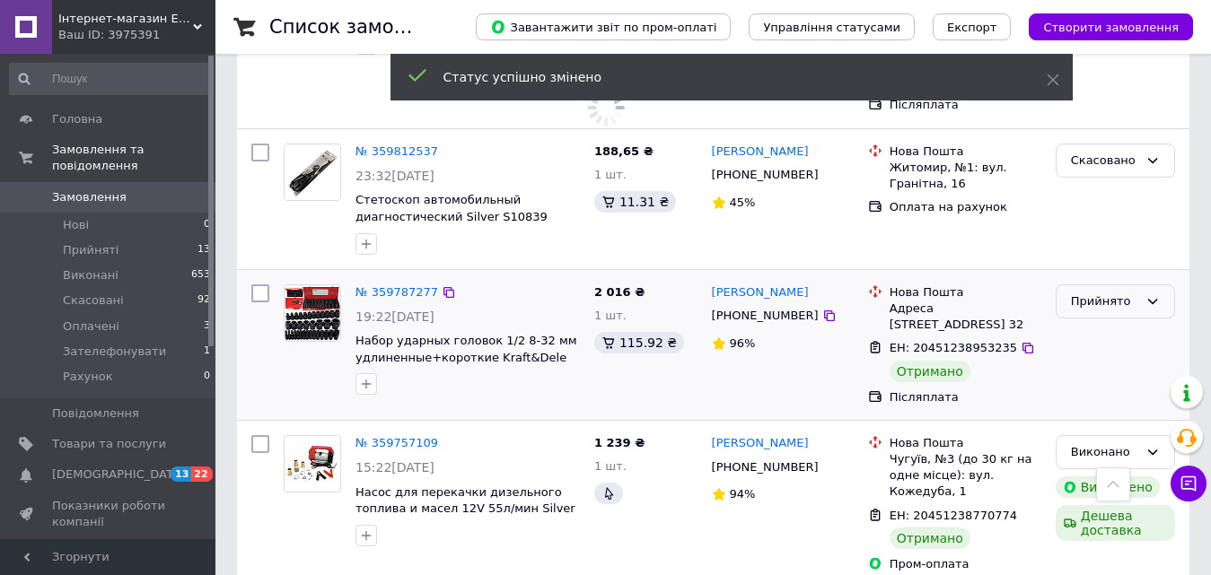
click at [1077, 293] on div "Прийнято" at bounding box center [1104, 302] width 67 height 19
click at [1077, 322] on li "Виконано" at bounding box center [1115, 338] width 118 height 33
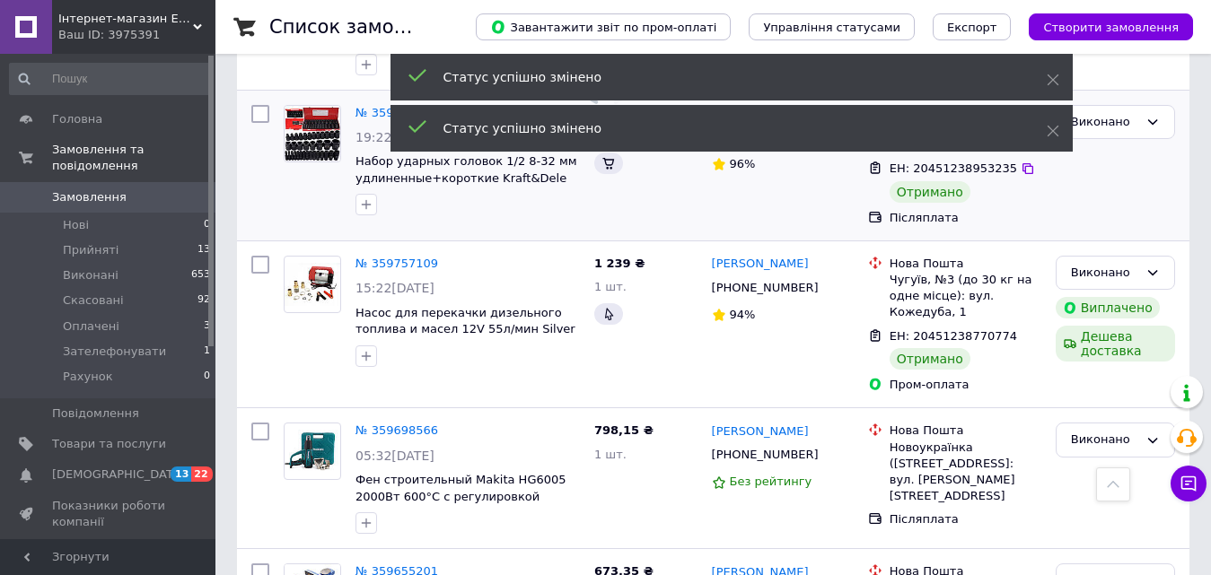
scroll to position [2775, 0]
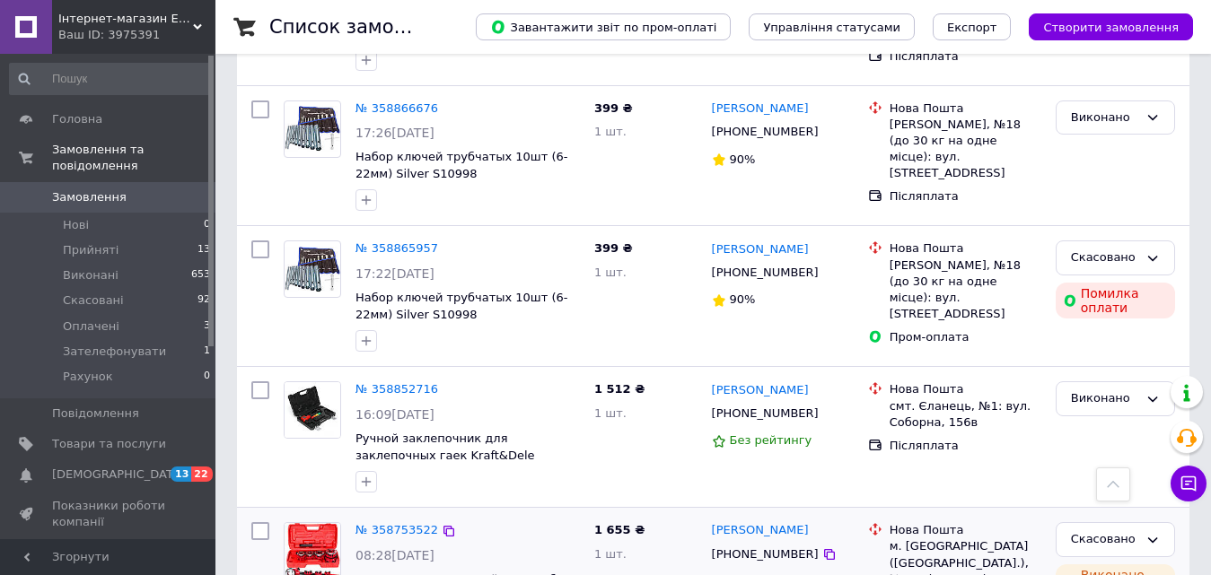
scroll to position [2649, 0]
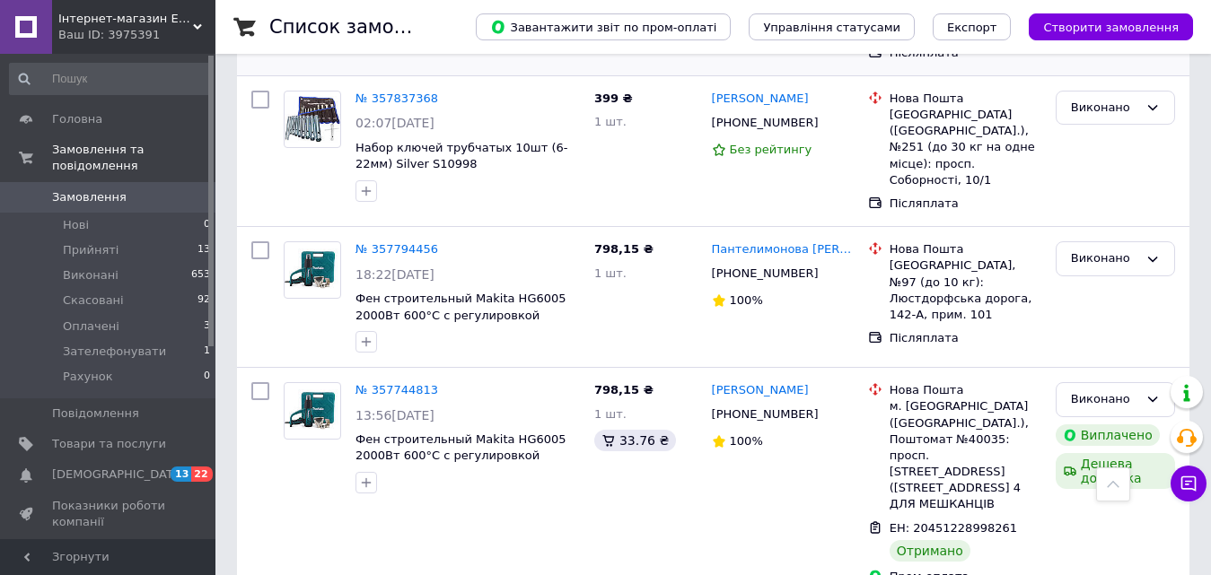
scroll to position [2747, 0]
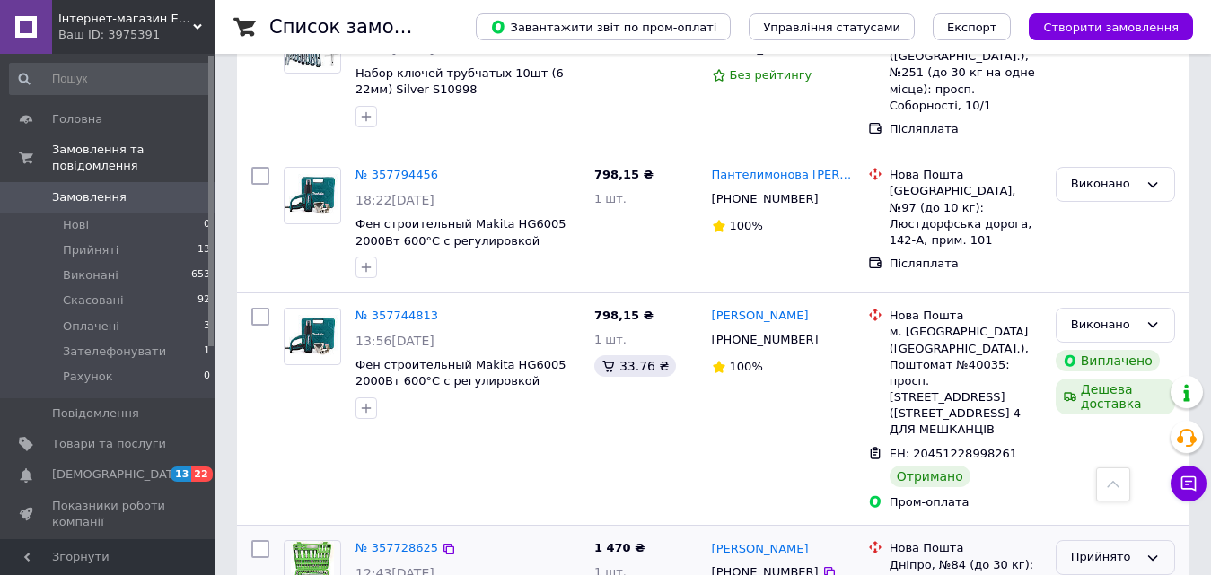
click at [1122, 548] on div "Прийнято" at bounding box center [1104, 557] width 67 height 19
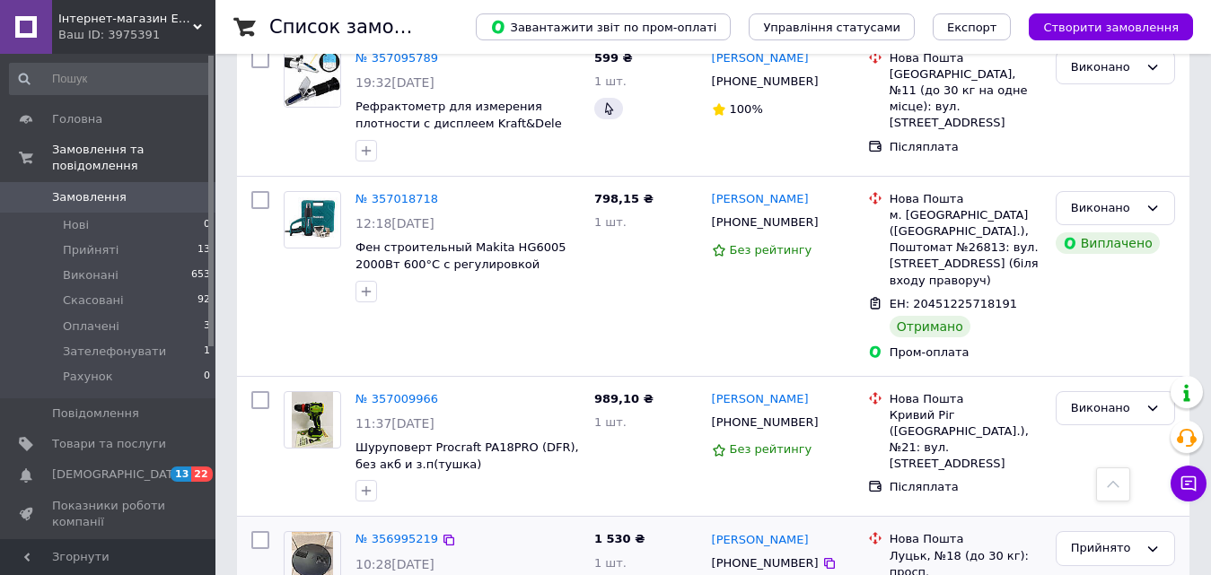
scroll to position [2632, 0]
click at [1125, 539] on div "Прийнято" at bounding box center [1104, 548] width 67 height 19
click at [1104, 569] on li "Виконано" at bounding box center [1115, 585] width 118 height 33
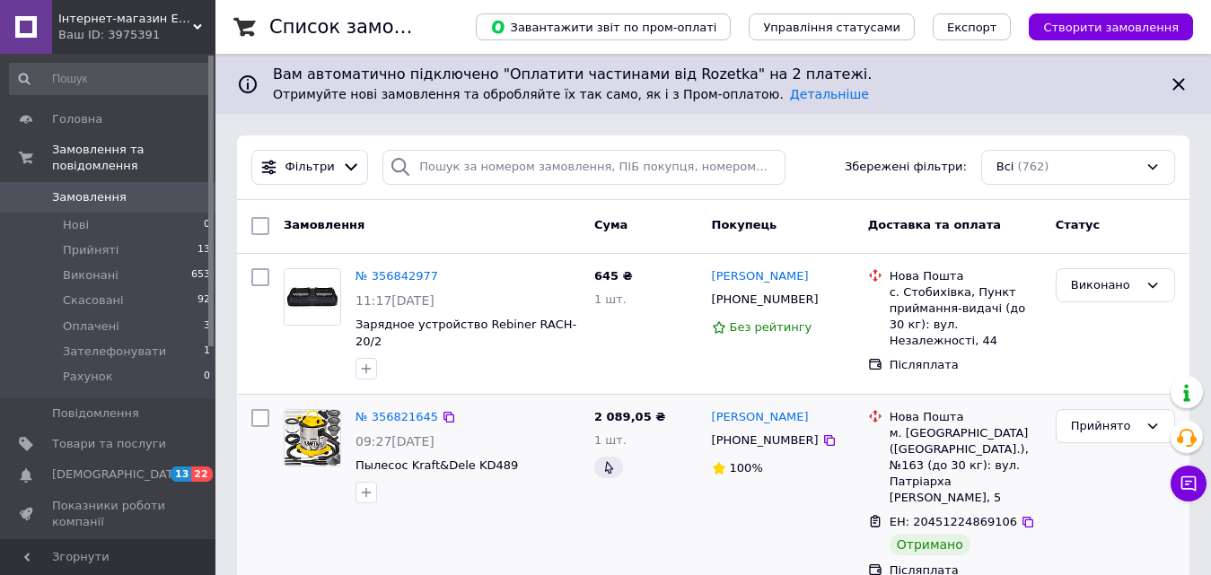
scroll to position [180, 0]
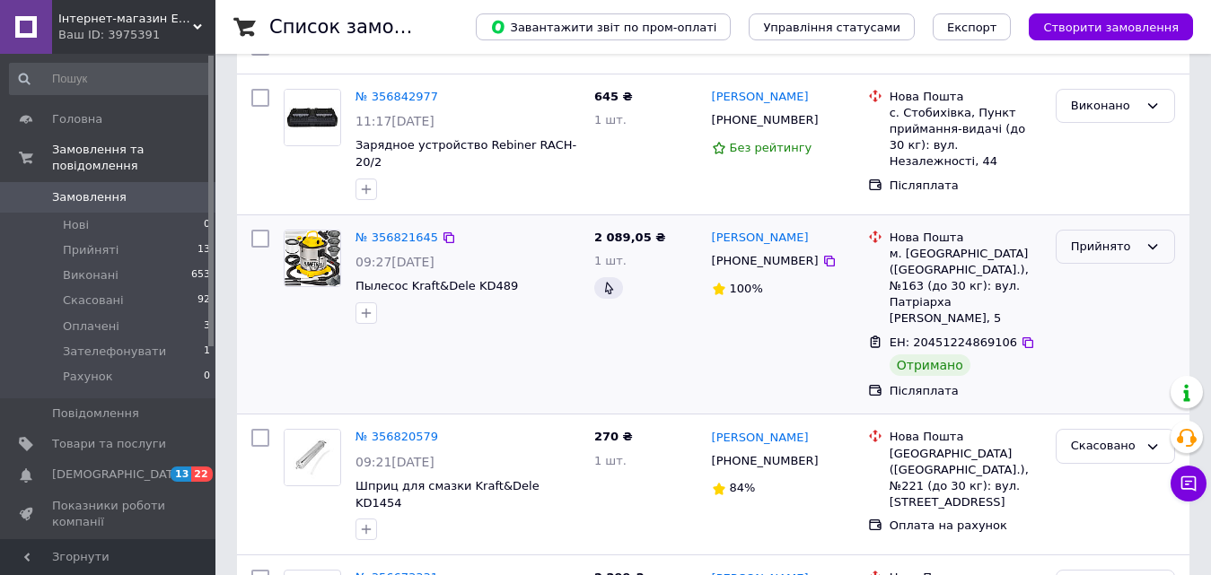
click at [1096, 238] on div "Прийнято" at bounding box center [1104, 247] width 67 height 19
click at [1097, 267] on li "Виконано" at bounding box center [1115, 283] width 118 height 33
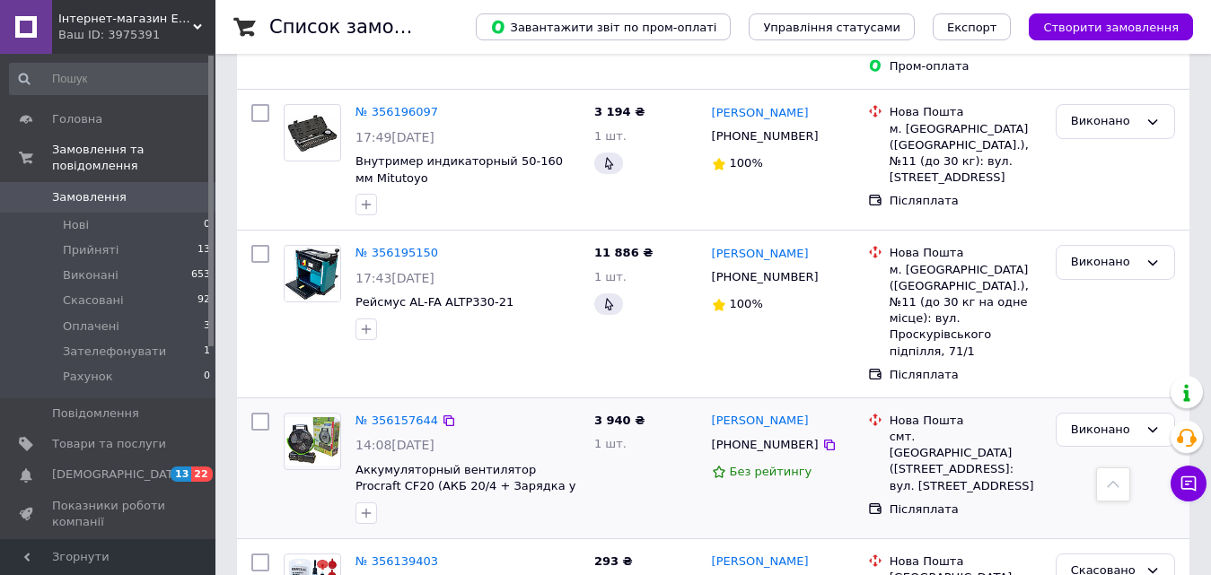
scroll to position [2702, 0]
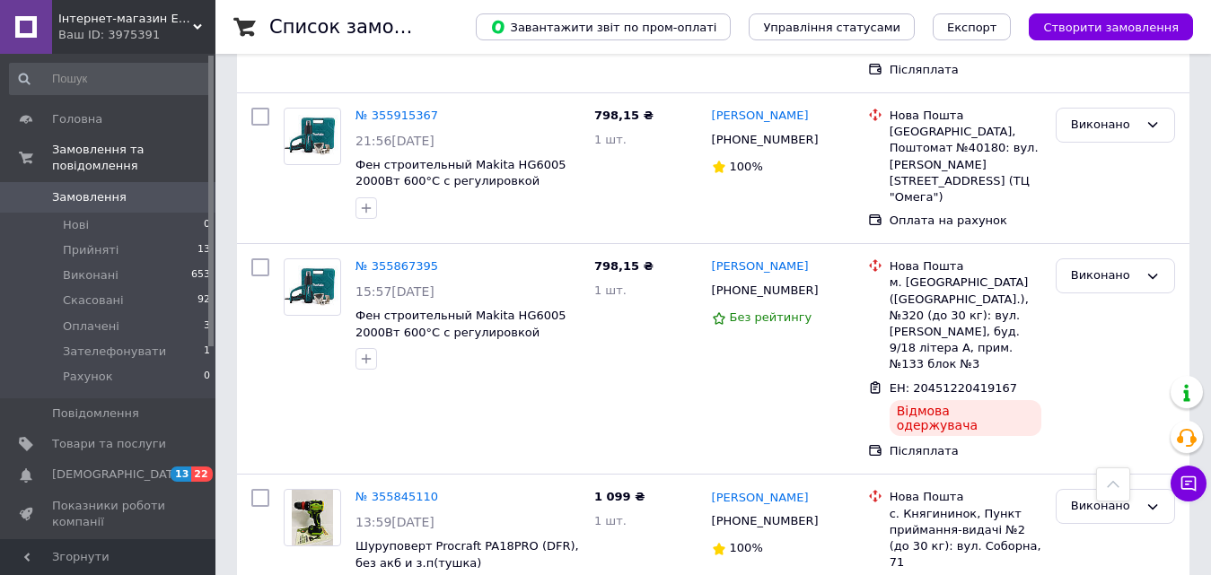
scroll to position [2805, 0]
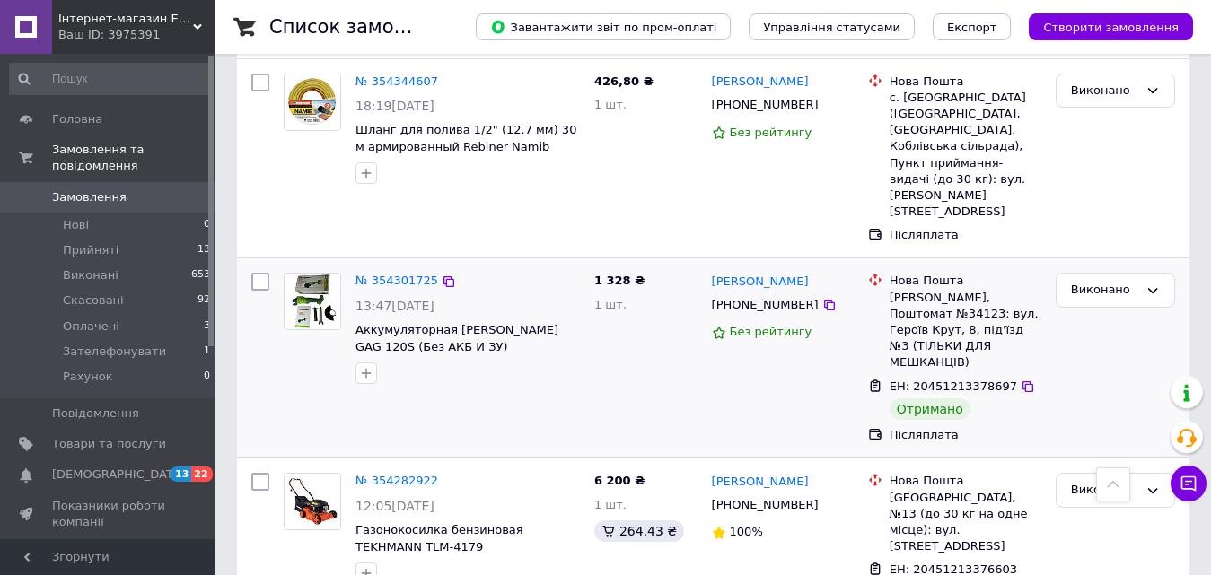
scroll to position [2962, 0]
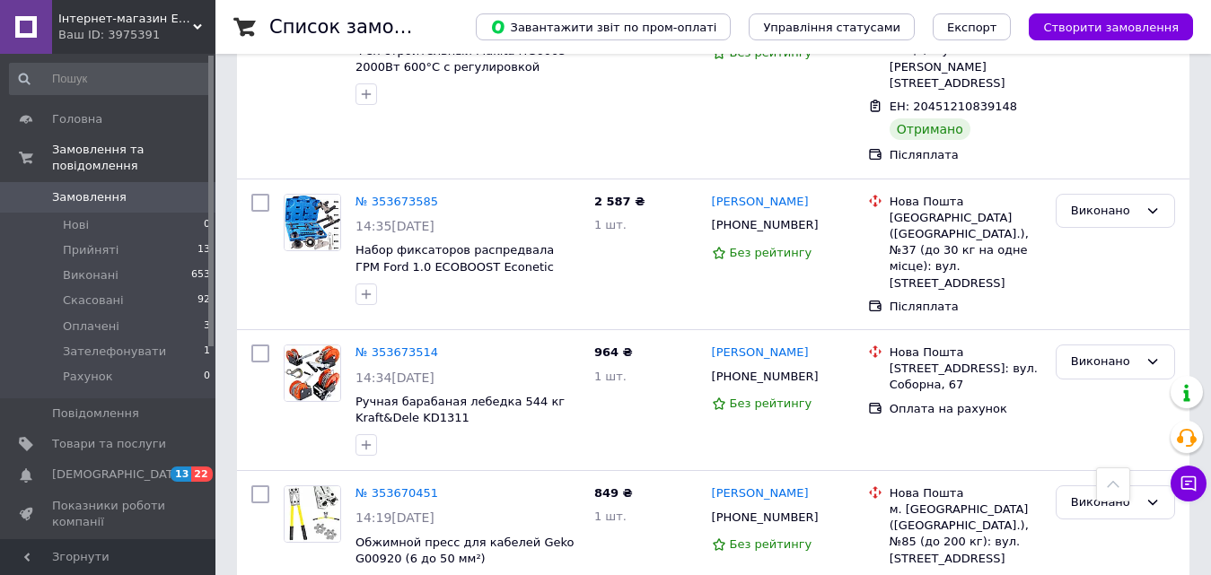
scroll to position [1167, 0]
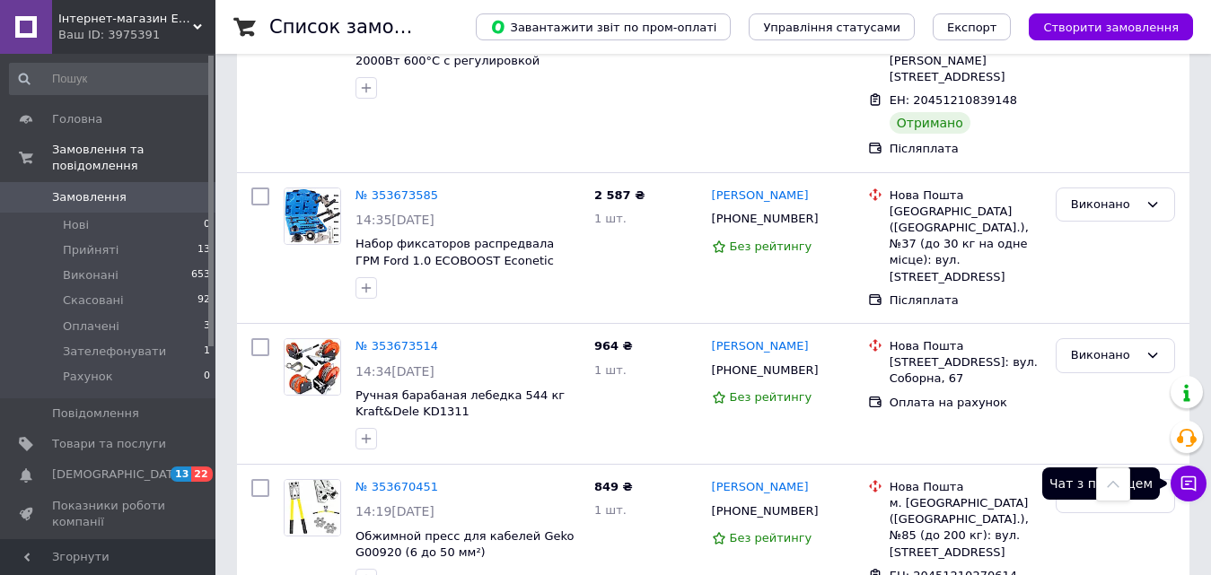
click at [1180, 485] on icon at bounding box center [1188, 484] width 18 height 18
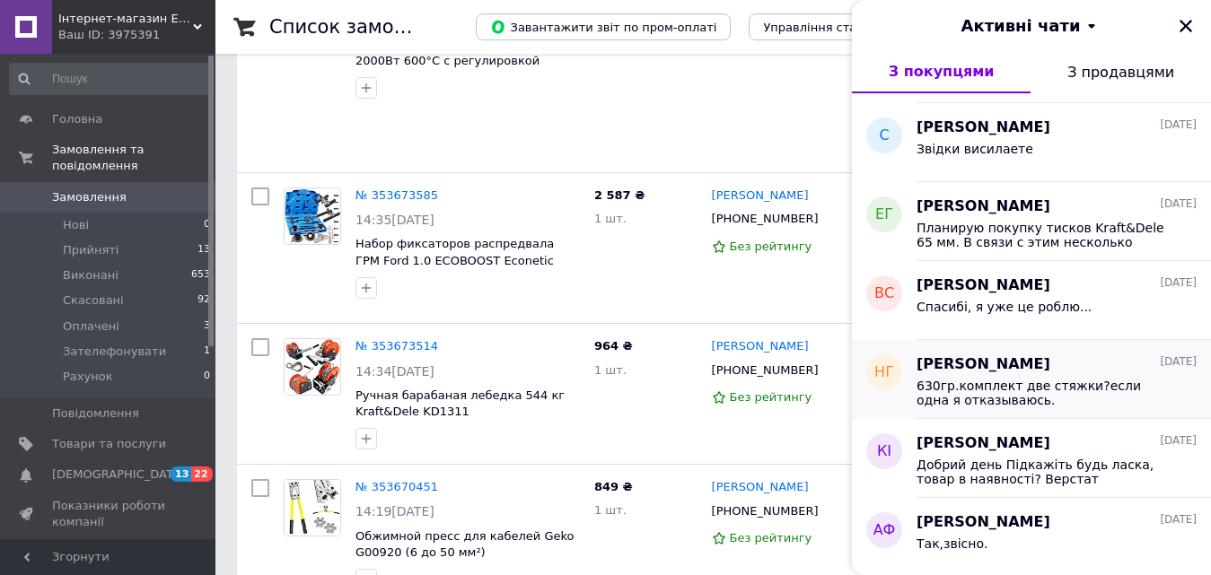
scroll to position [180, 0]
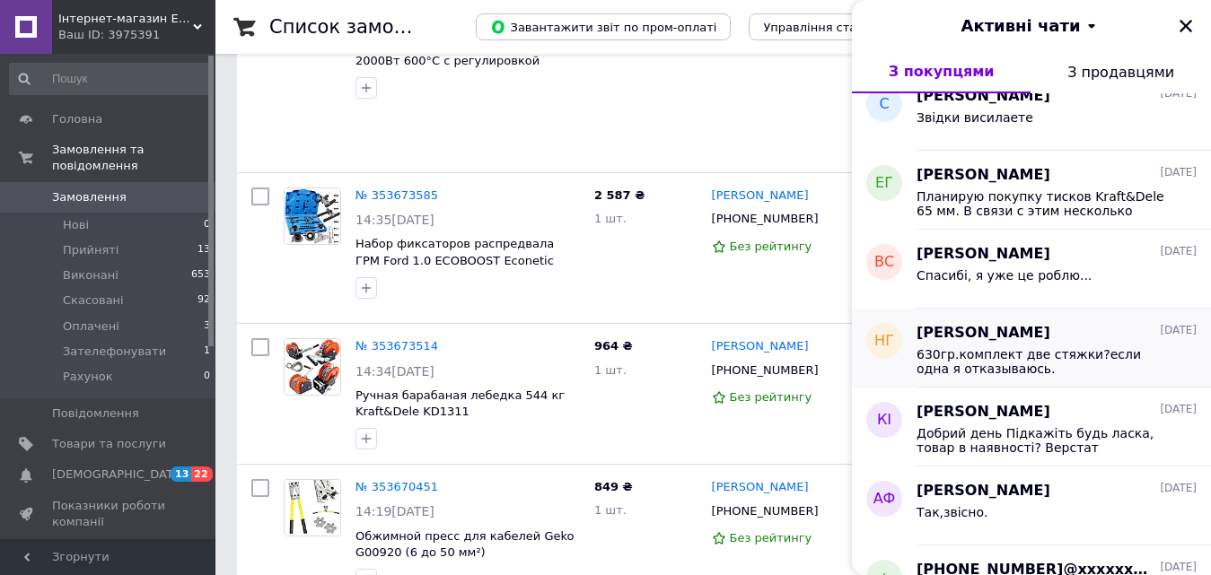
click at [975, 377] on div "Николай Глужецкий 17.08.2025 630гр.комплект две стяжки?если одна я отказываюсь." at bounding box center [1063, 348] width 294 height 79
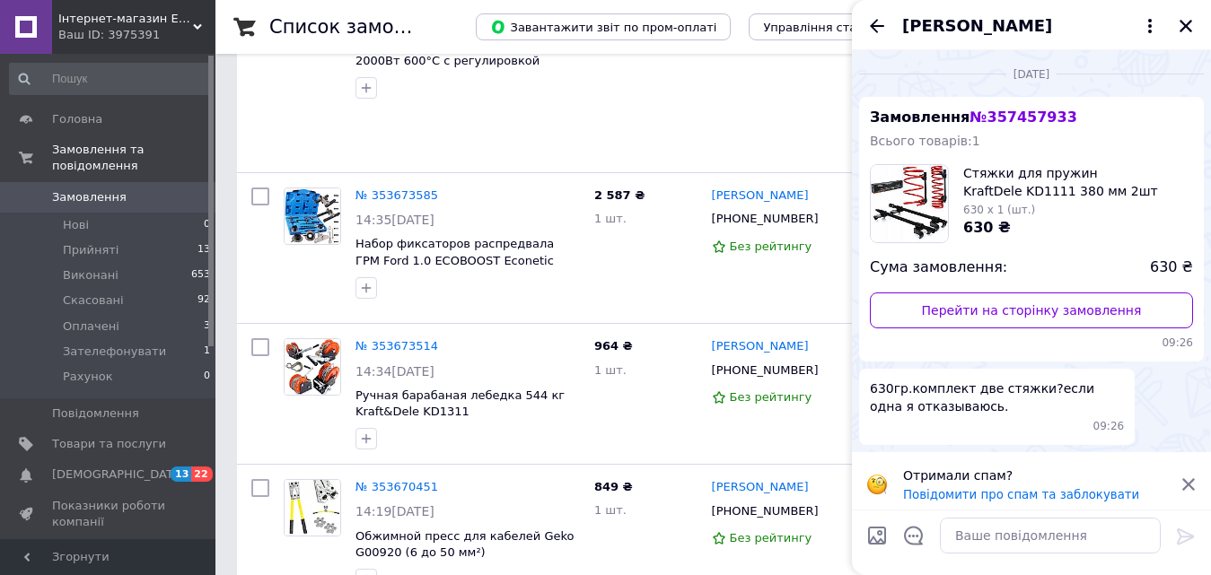
scroll to position [8, 0]
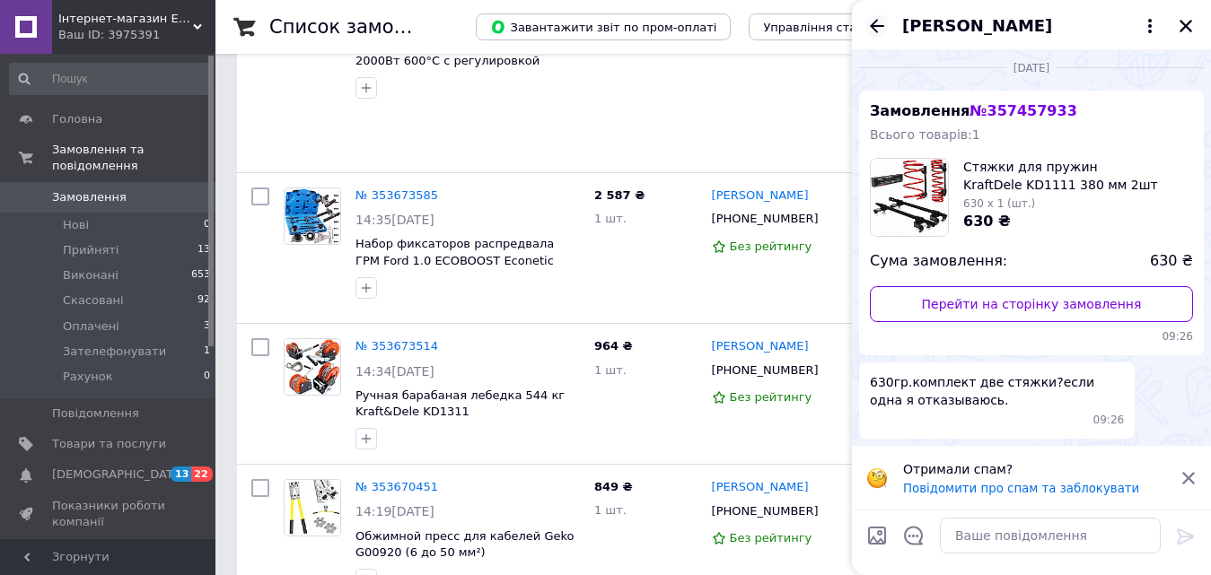
click at [881, 33] on icon "Назад" at bounding box center [877, 26] width 22 height 22
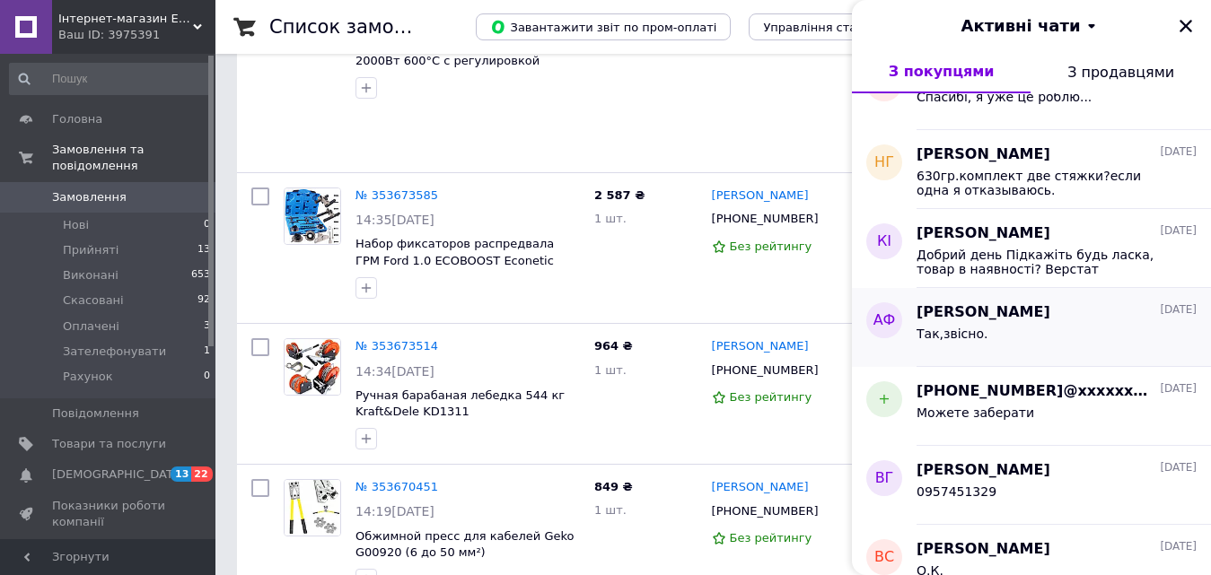
scroll to position [359, 0]
click at [989, 420] on div "Можете заберати" at bounding box center [975, 417] width 118 height 25
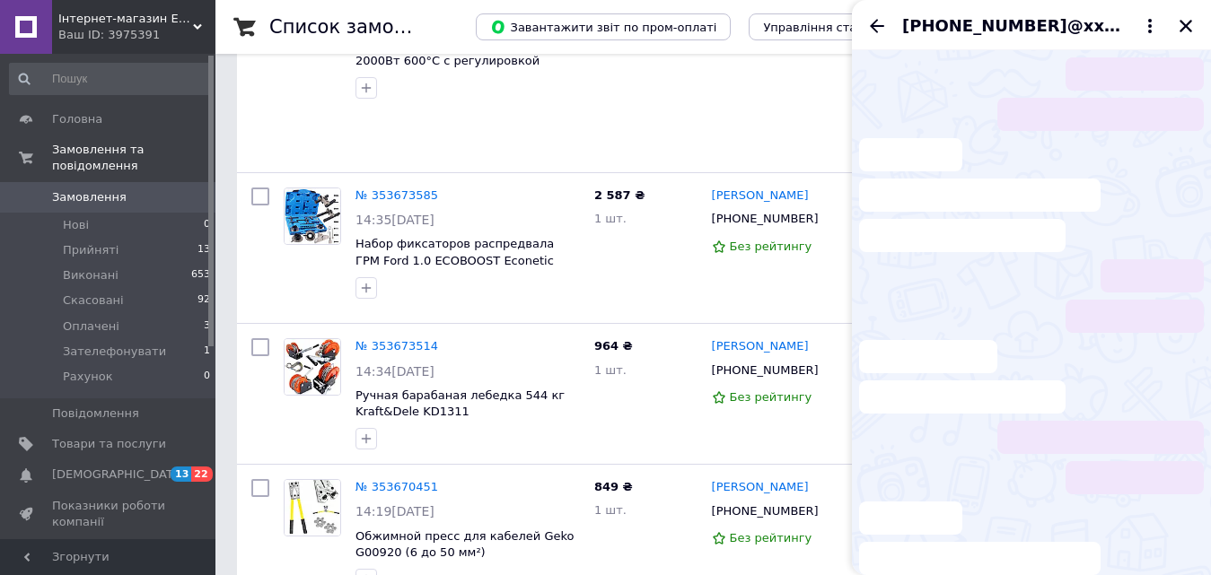
scroll to position [96, 0]
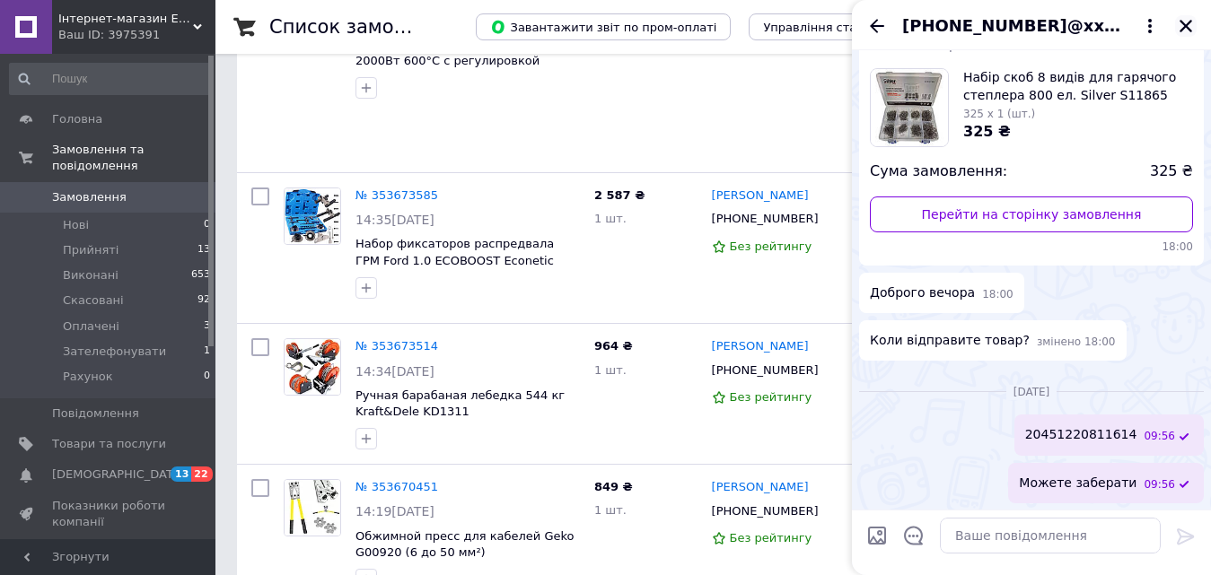
click at [1188, 19] on icon "Закрити" at bounding box center [1186, 26] width 16 height 16
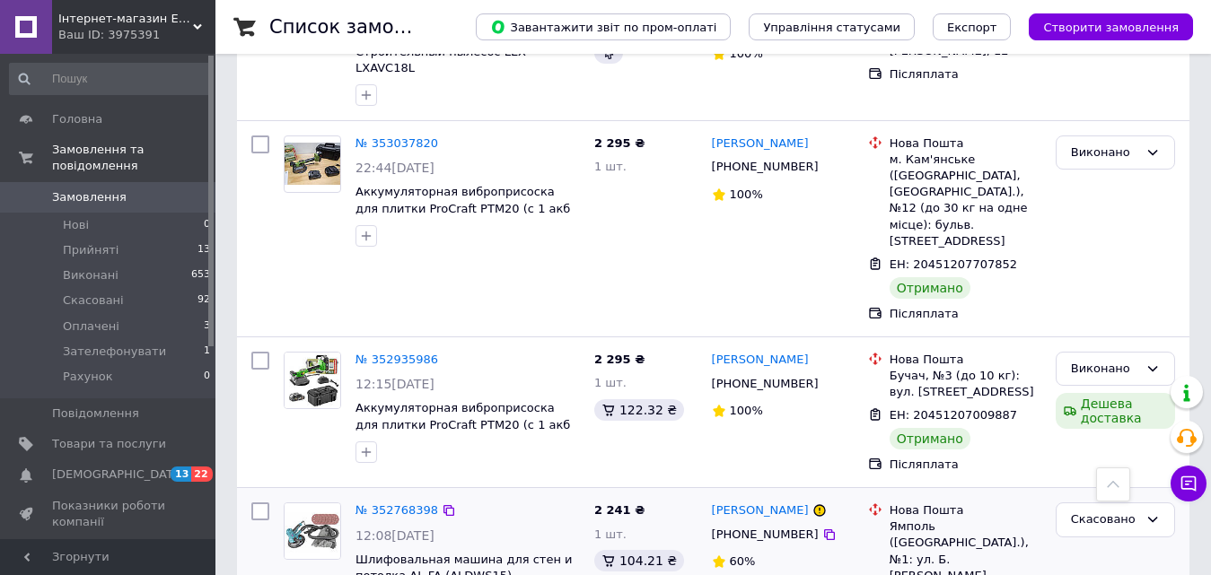
scroll to position [3051, 0]
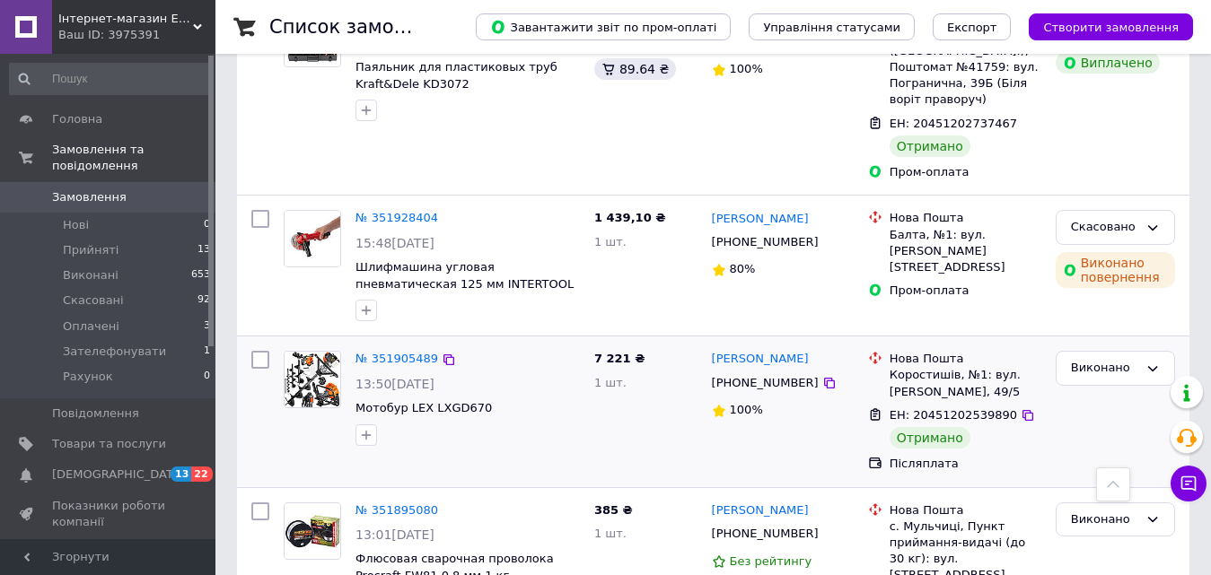
scroll to position [3052, 0]
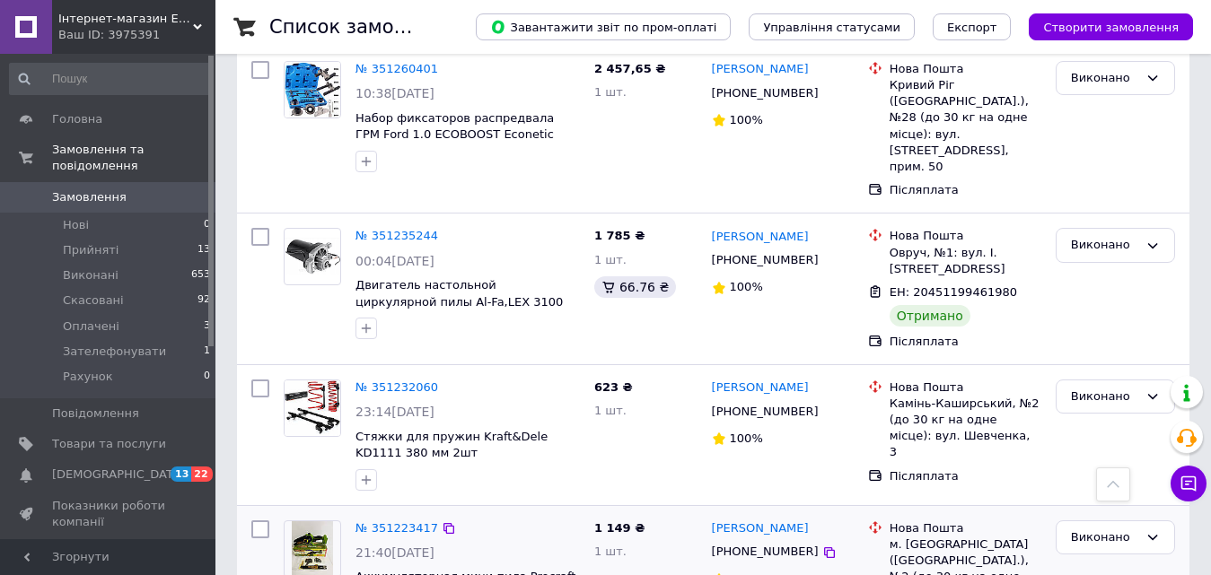
scroll to position [2962, 0]
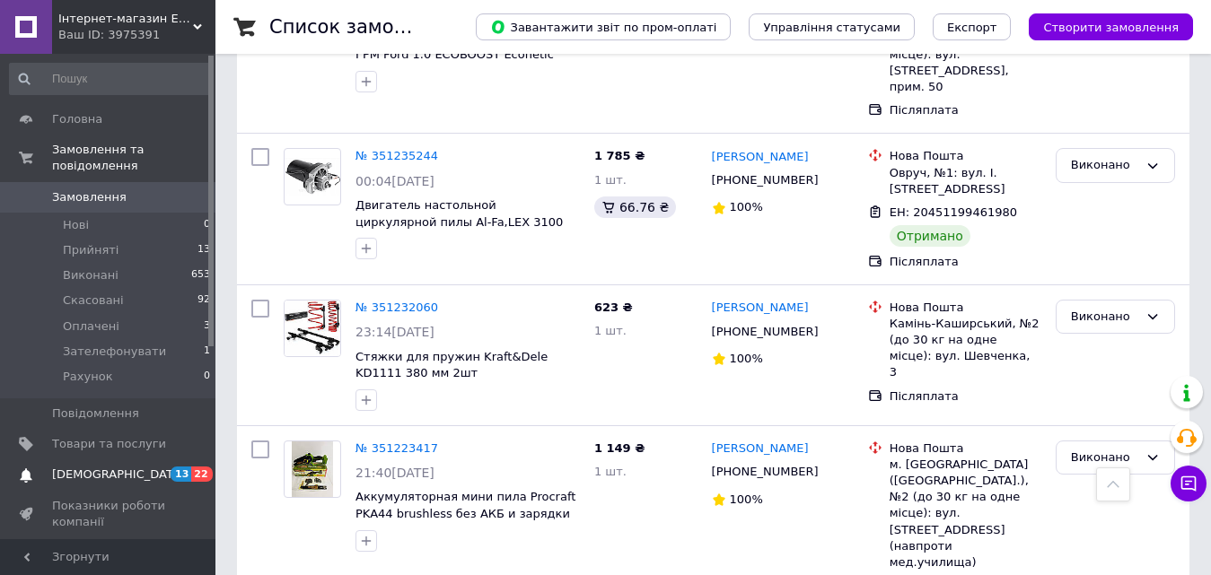
click at [142, 467] on span "[DEMOGRAPHIC_DATA]" at bounding box center [109, 475] width 114 height 16
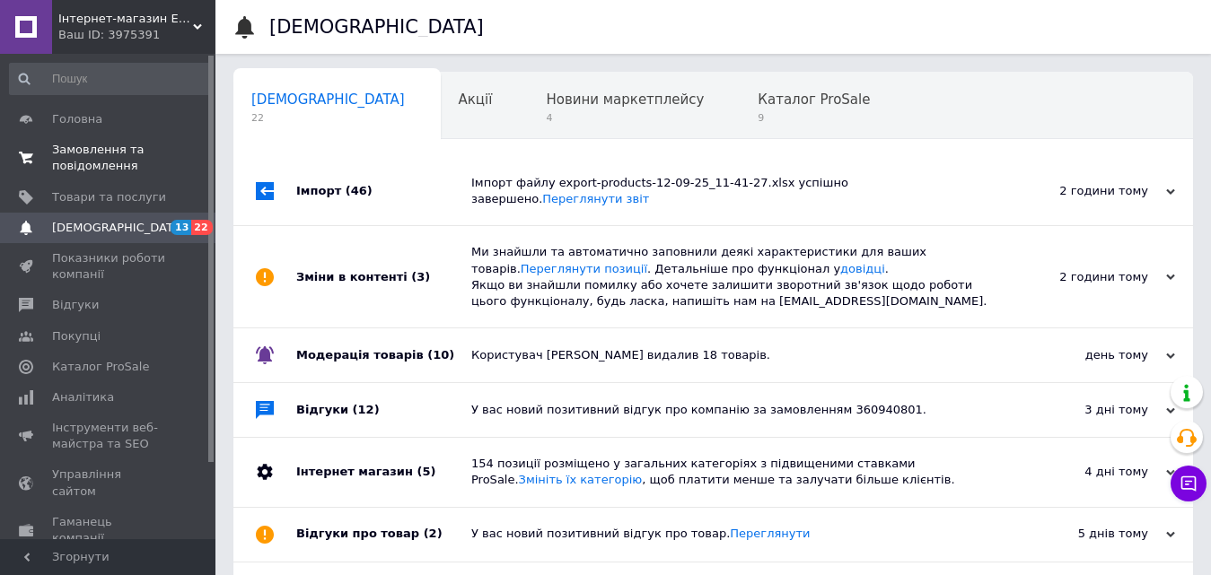
click at [121, 155] on span "Замовлення та повідомлення" at bounding box center [109, 158] width 114 height 32
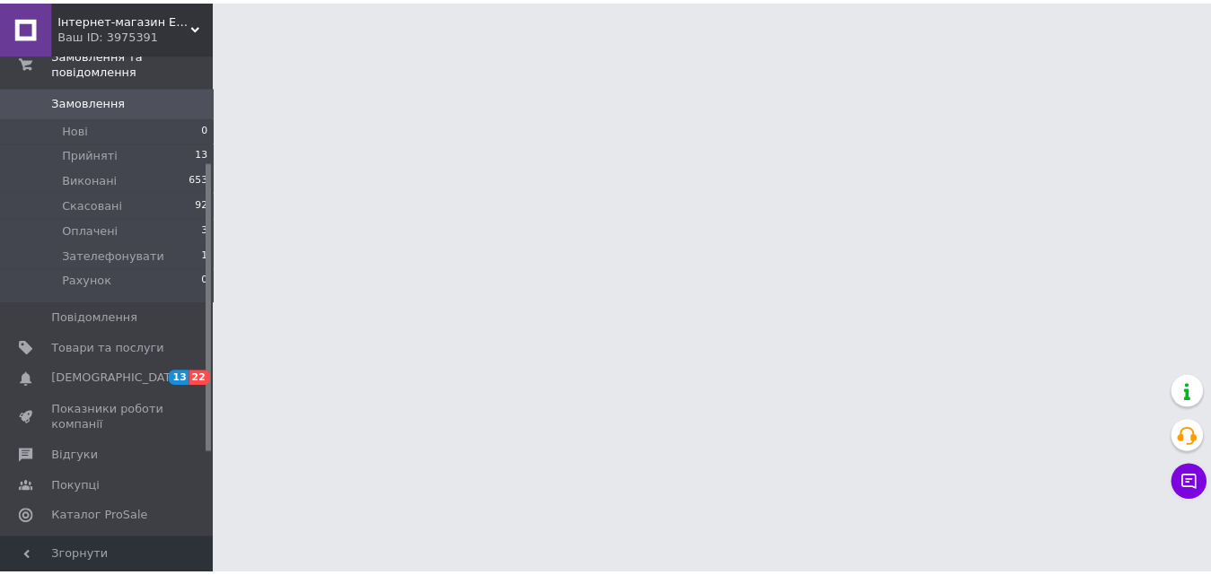
scroll to position [180, 0]
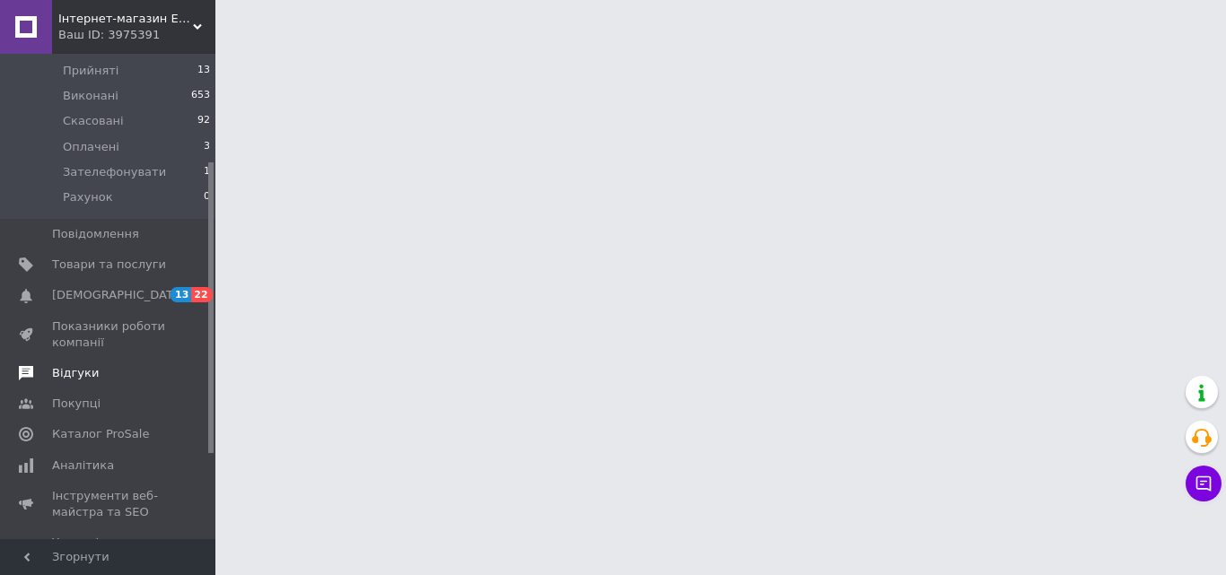
click at [62, 365] on span "Відгуки" at bounding box center [75, 373] width 47 height 16
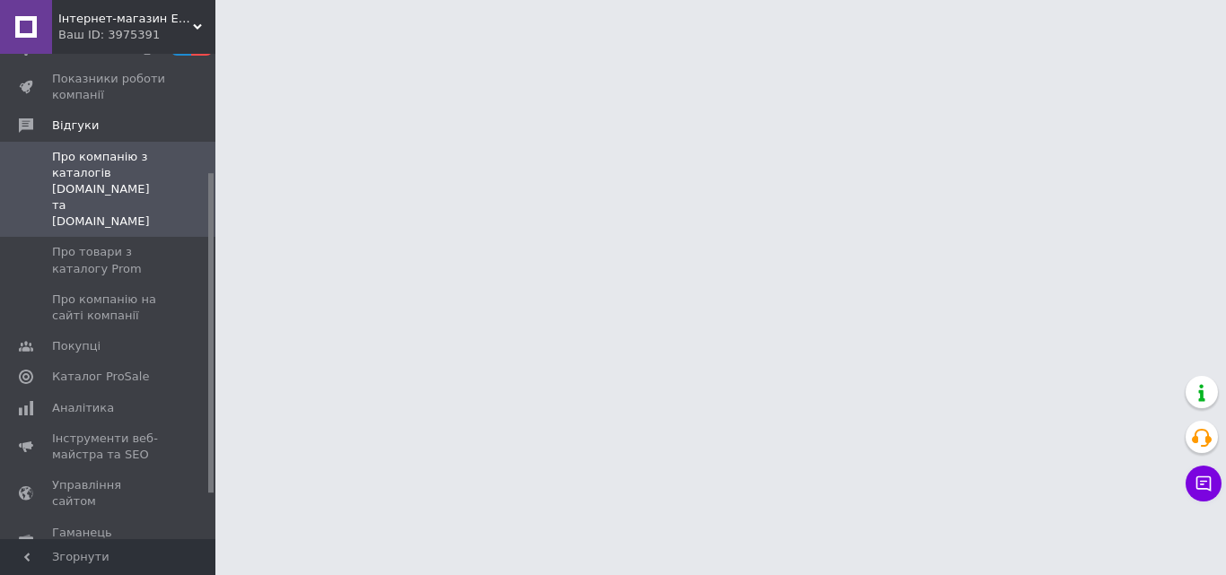
click at [80, 244] on span "Про товари з каталогу Prom" at bounding box center [109, 260] width 114 height 32
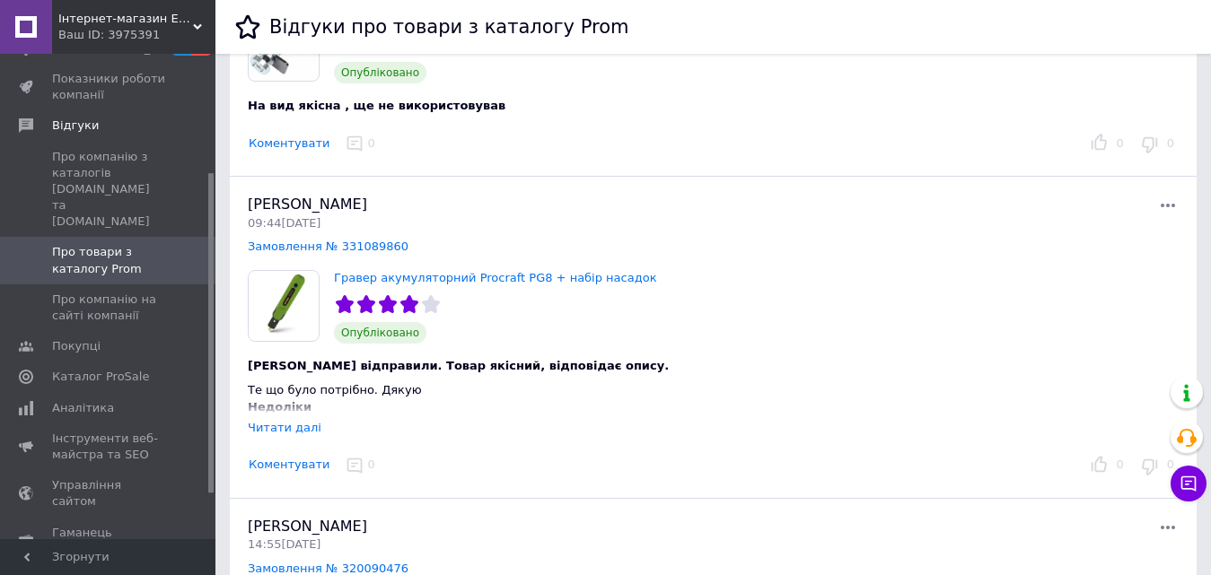
scroll to position [2693, 0]
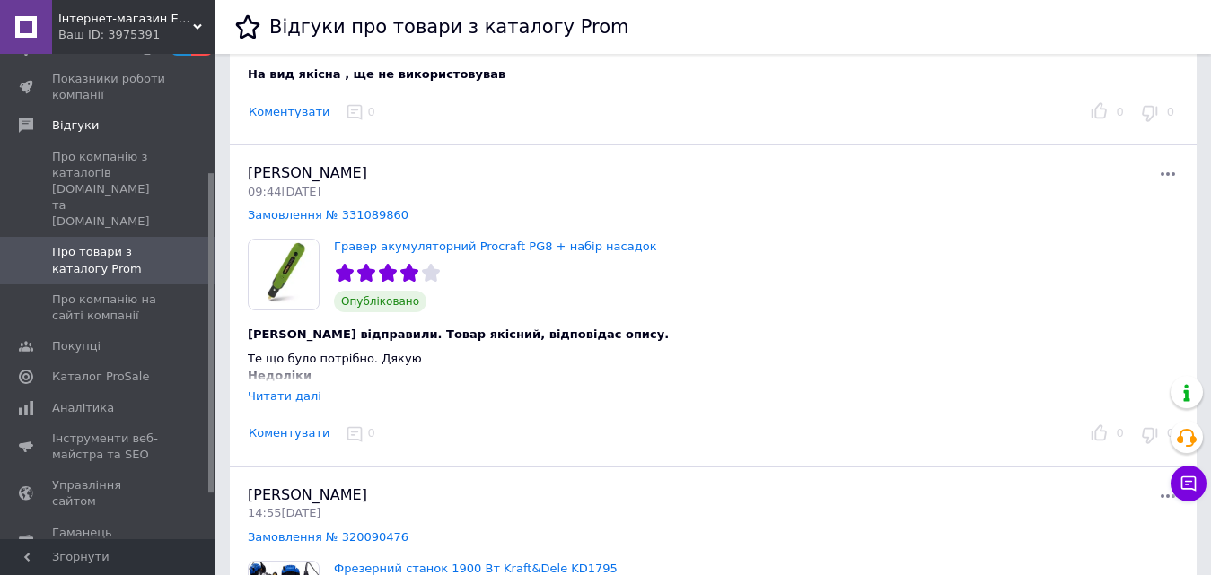
click at [280, 392] on div "Читати далі" at bounding box center [285, 396] width 74 height 13
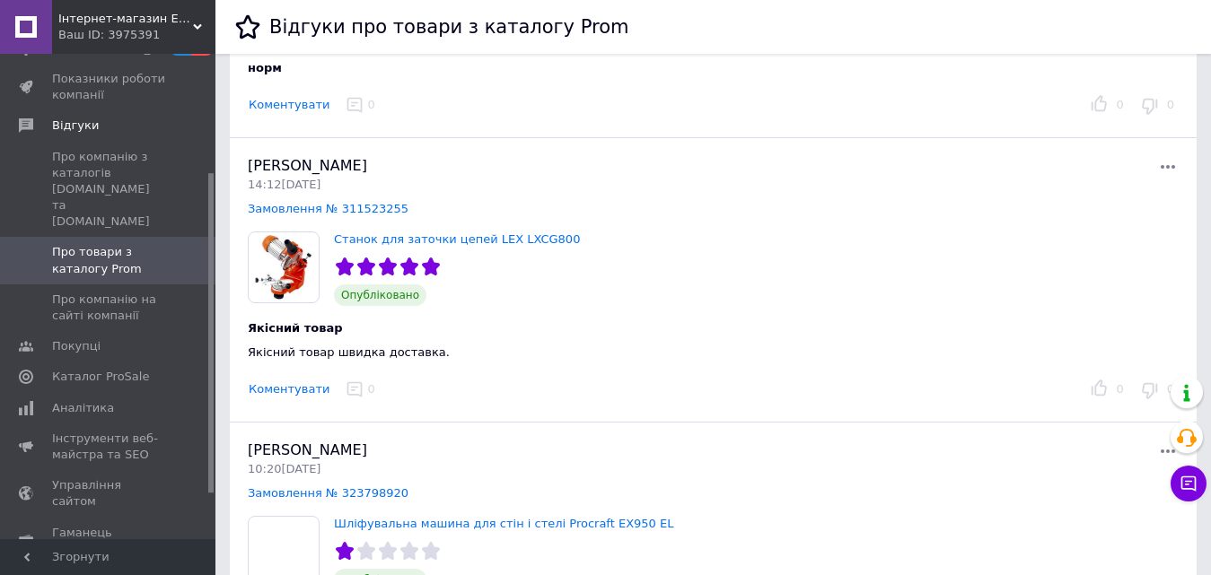
scroll to position [3590, 0]
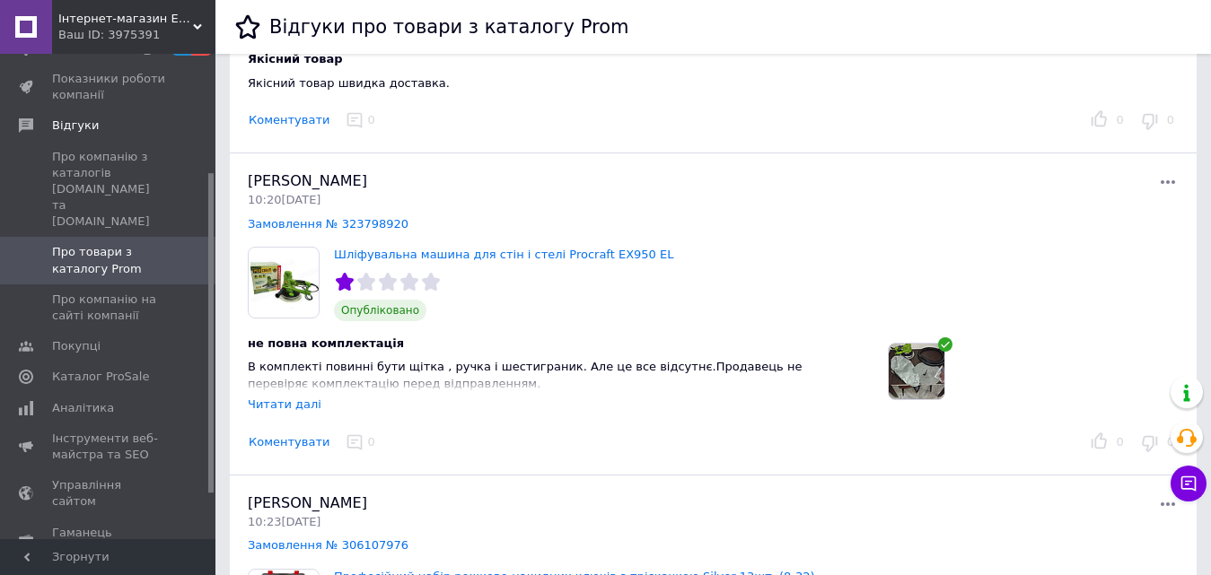
click at [294, 403] on div "Читати далі" at bounding box center [285, 404] width 74 height 13
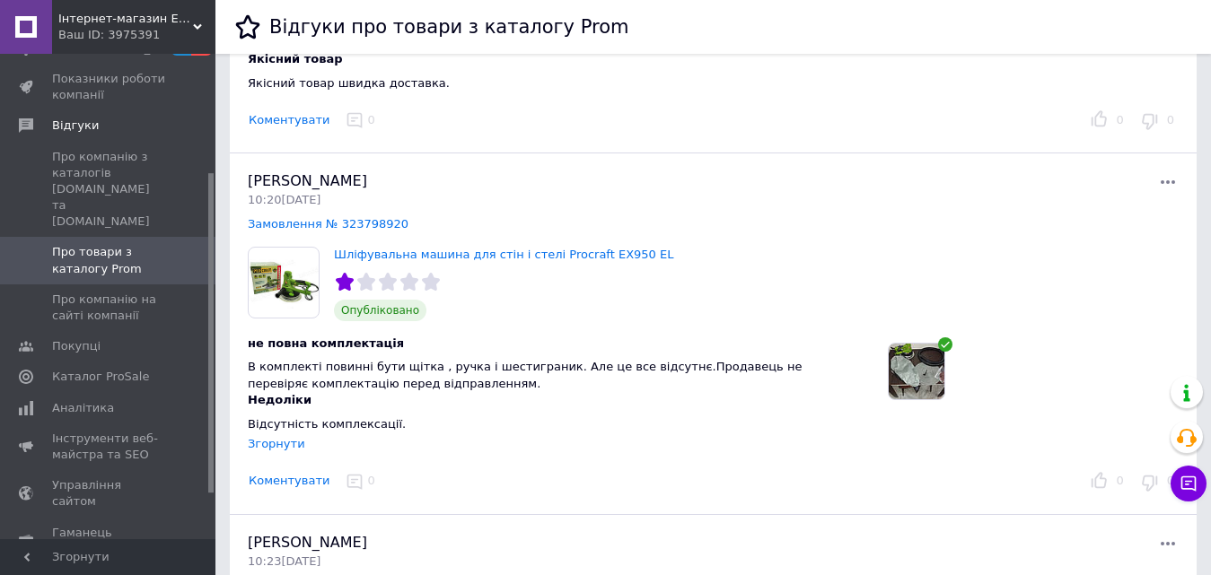
click at [900, 367] on img at bounding box center [917, 372] width 56 height 56
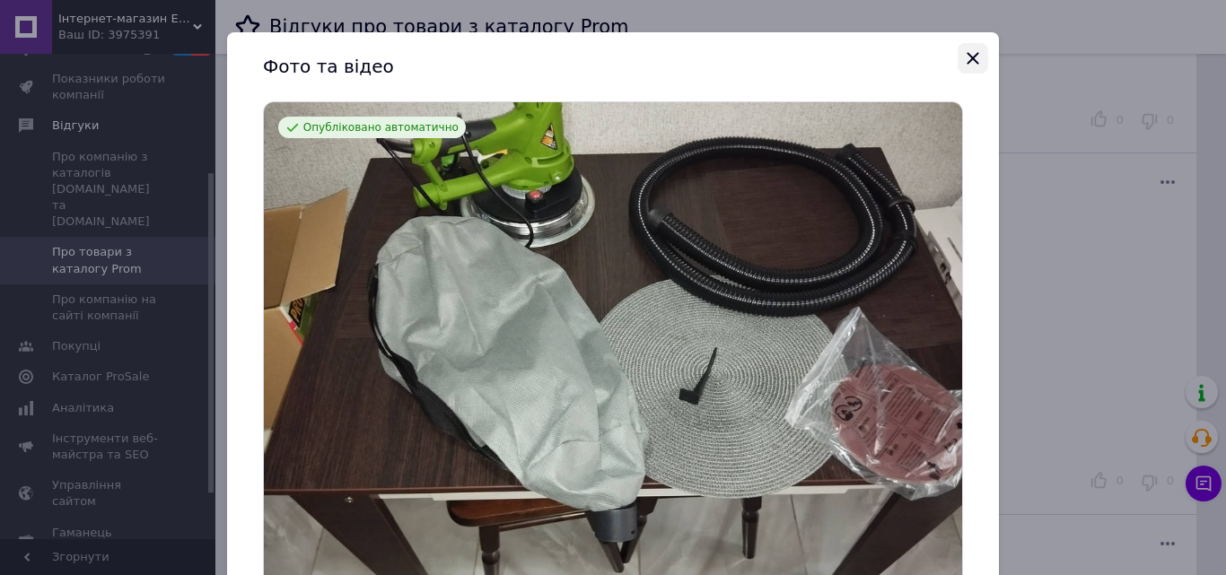
click at [969, 55] on icon "Закрыть" at bounding box center [973, 59] width 22 height 22
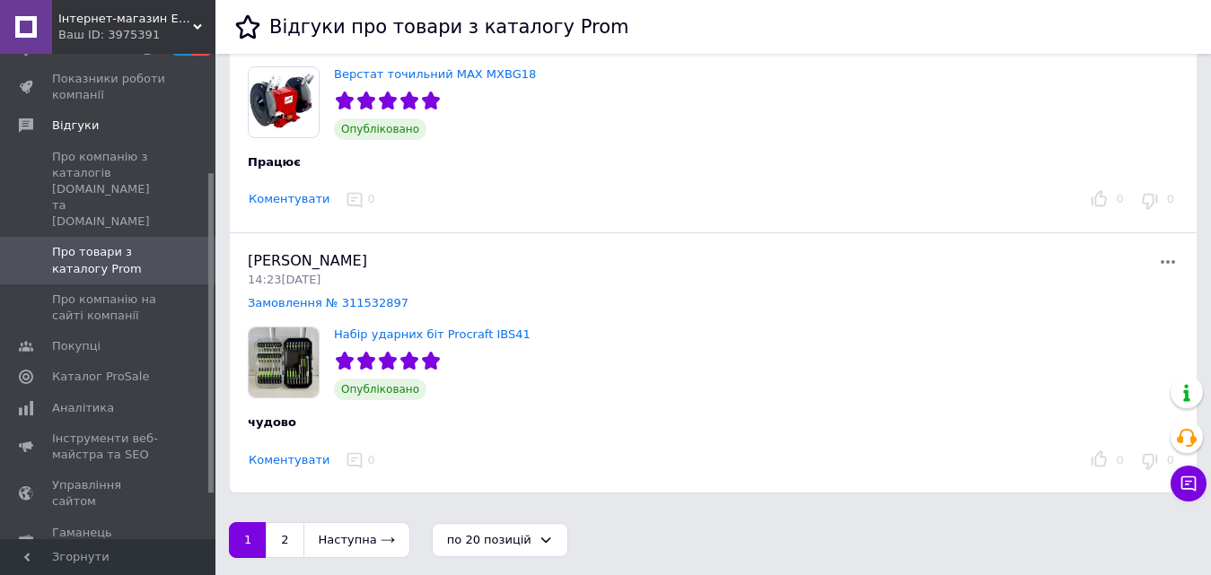
scroll to position [5234, 0]
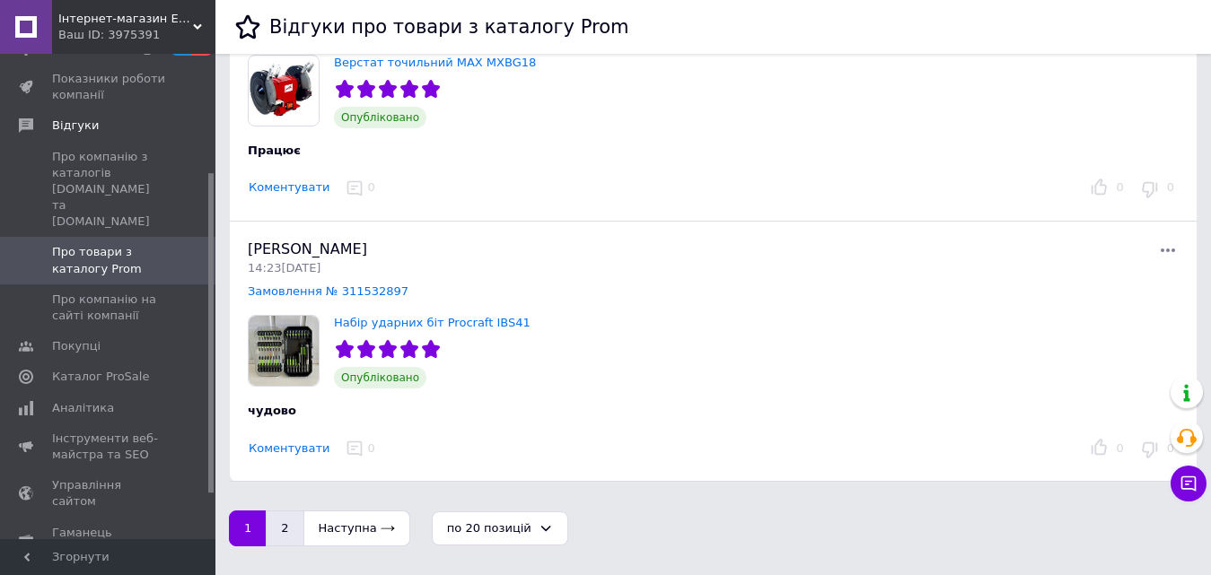
click at [289, 527] on button "2" at bounding box center [285, 529] width 38 height 36
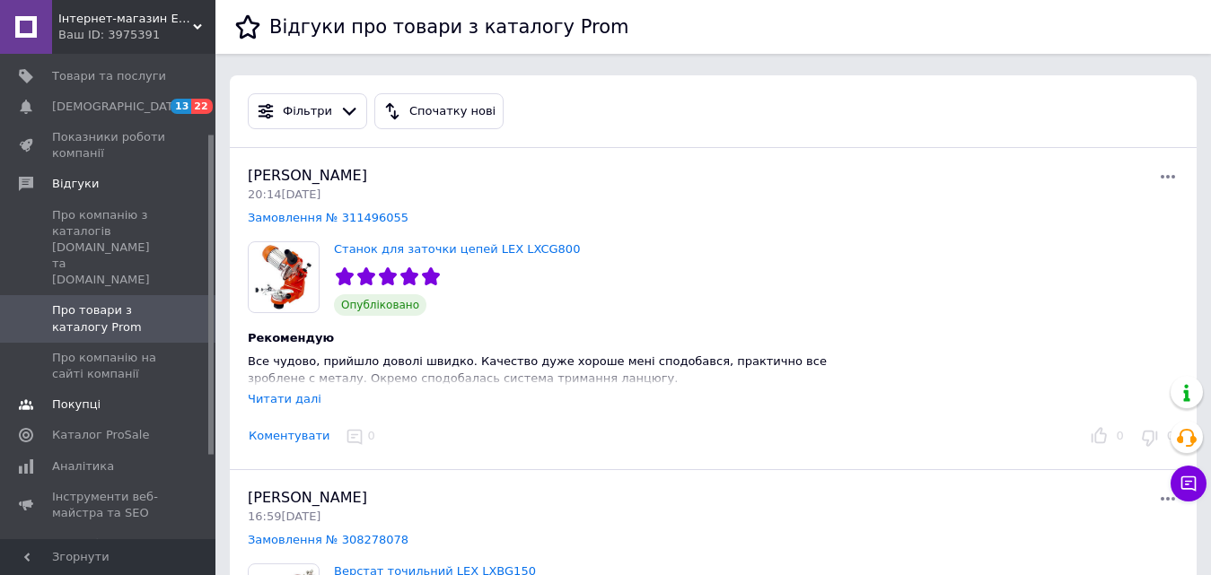
scroll to position [90, 0]
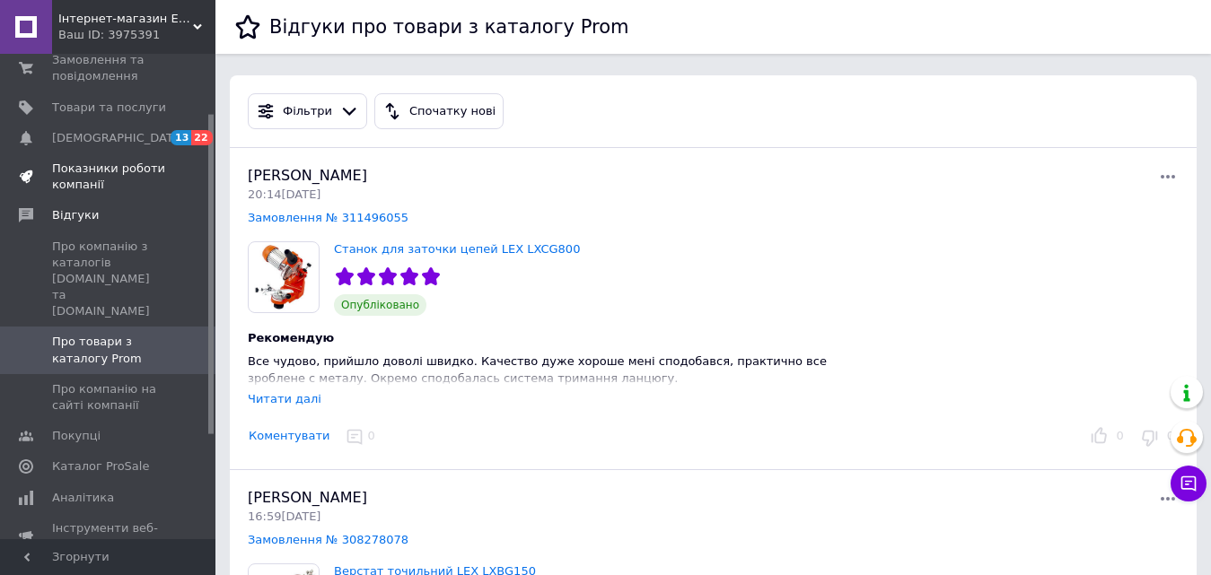
click at [120, 162] on span "Показники роботи компанії" at bounding box center [109, 177] width 114 height 32
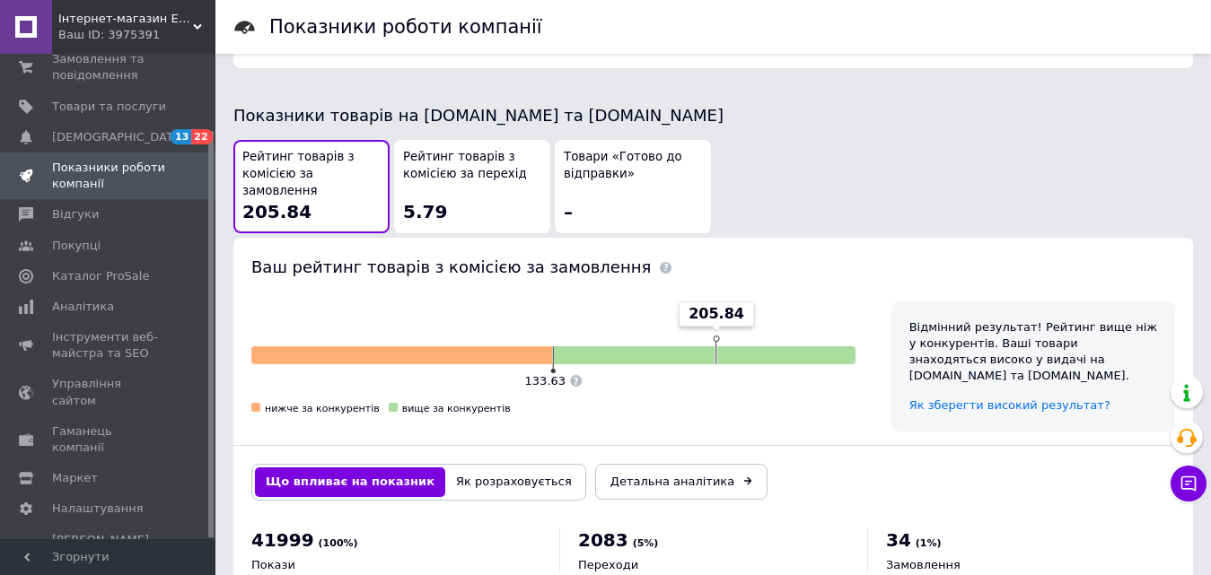
scroll to position [987, 0]
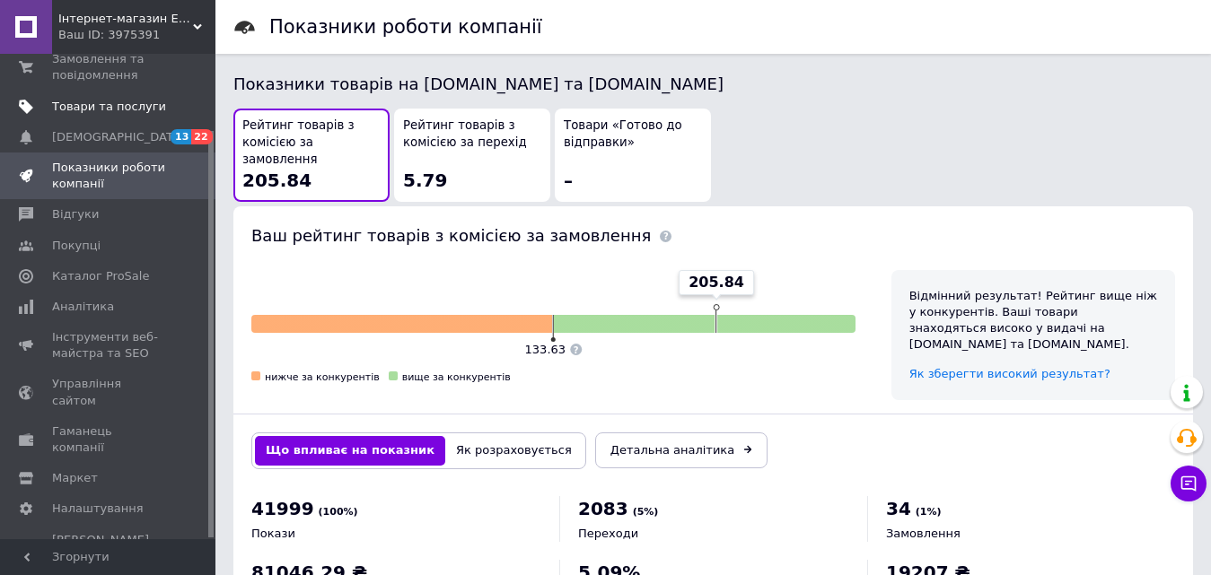
click at [96, 101] on span "Товари та послуги" at bounding box center [109, 107] width 114 height 16
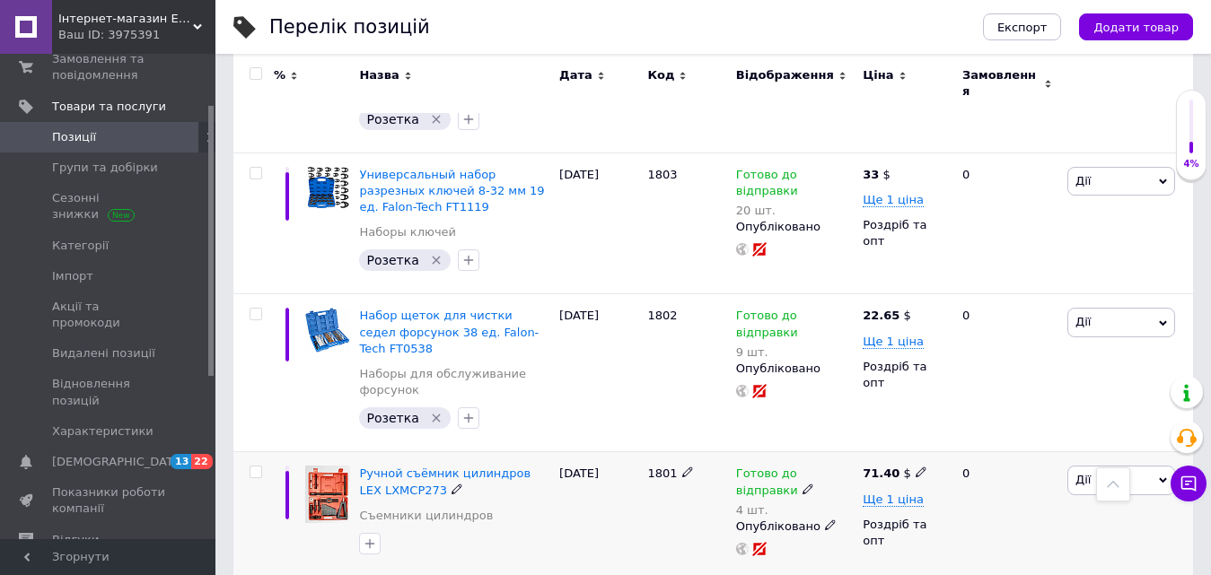
scroll to position [2663, 0]
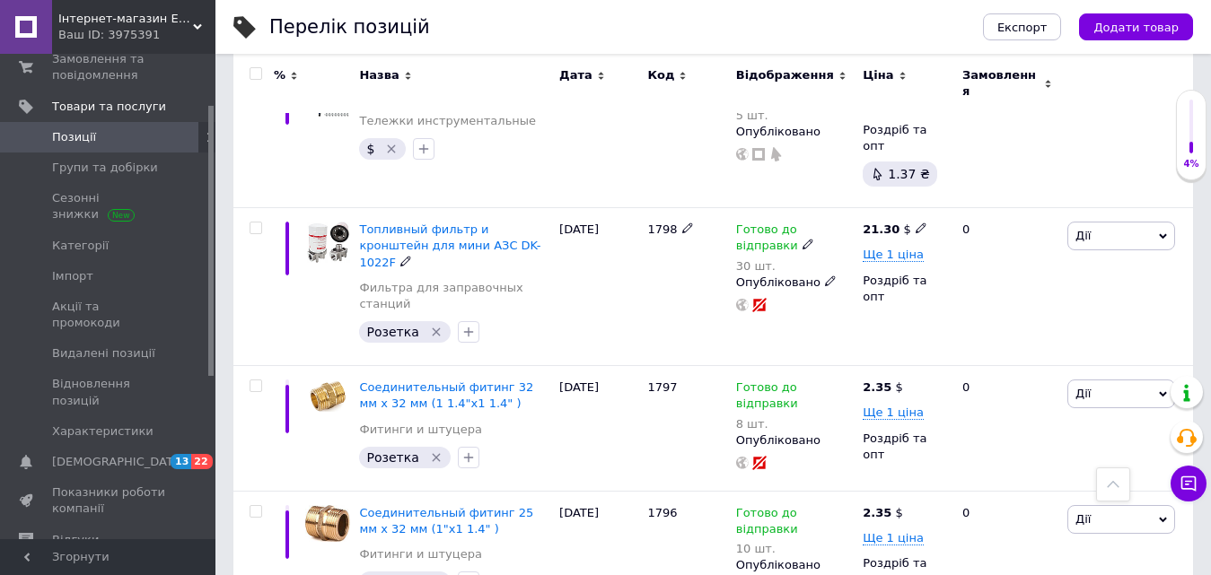
scroll to position [118, 0]
